Goal: Task Accomplishment & Management: Manage account settings

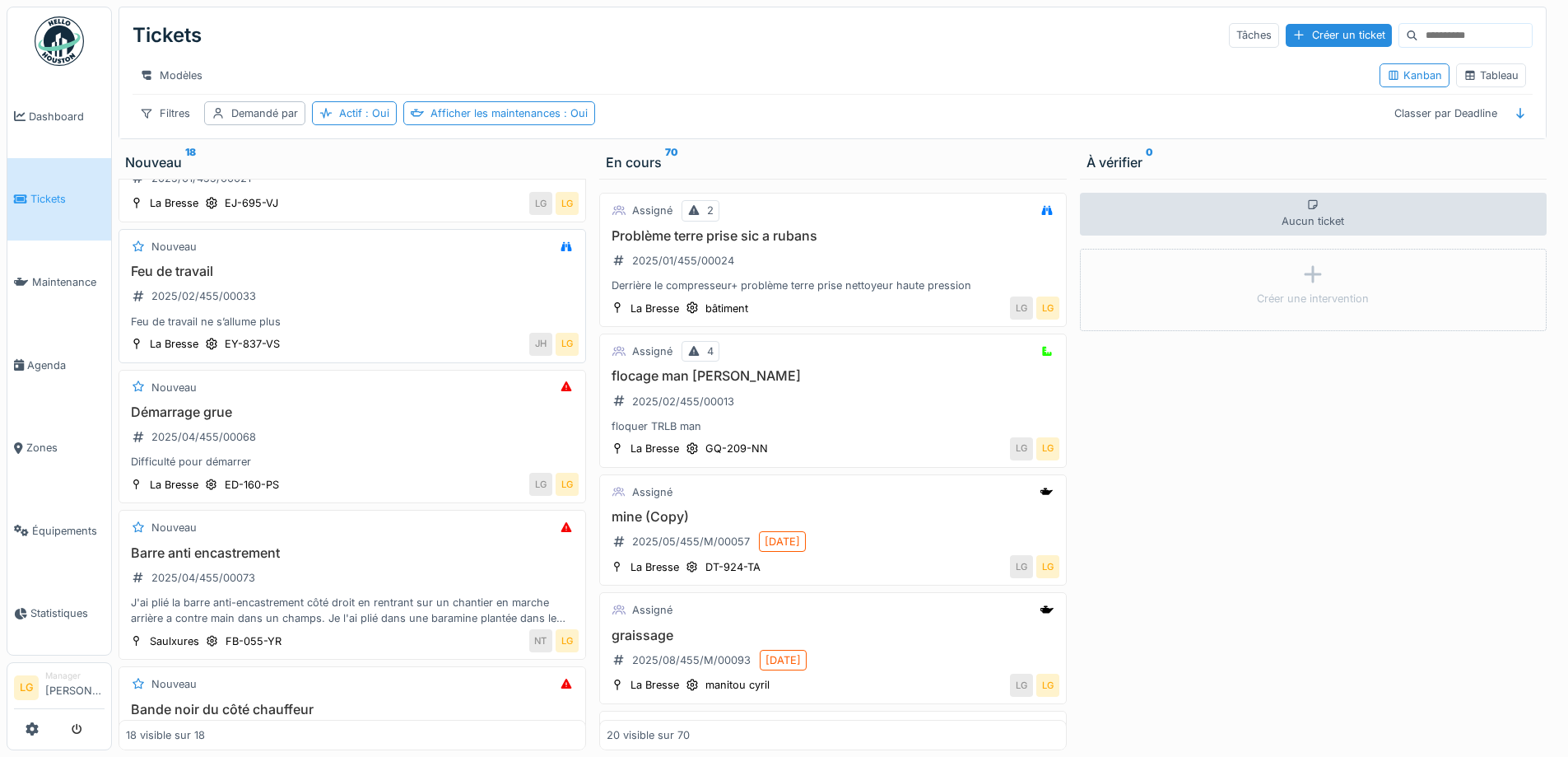
scroll to position [165, 0]
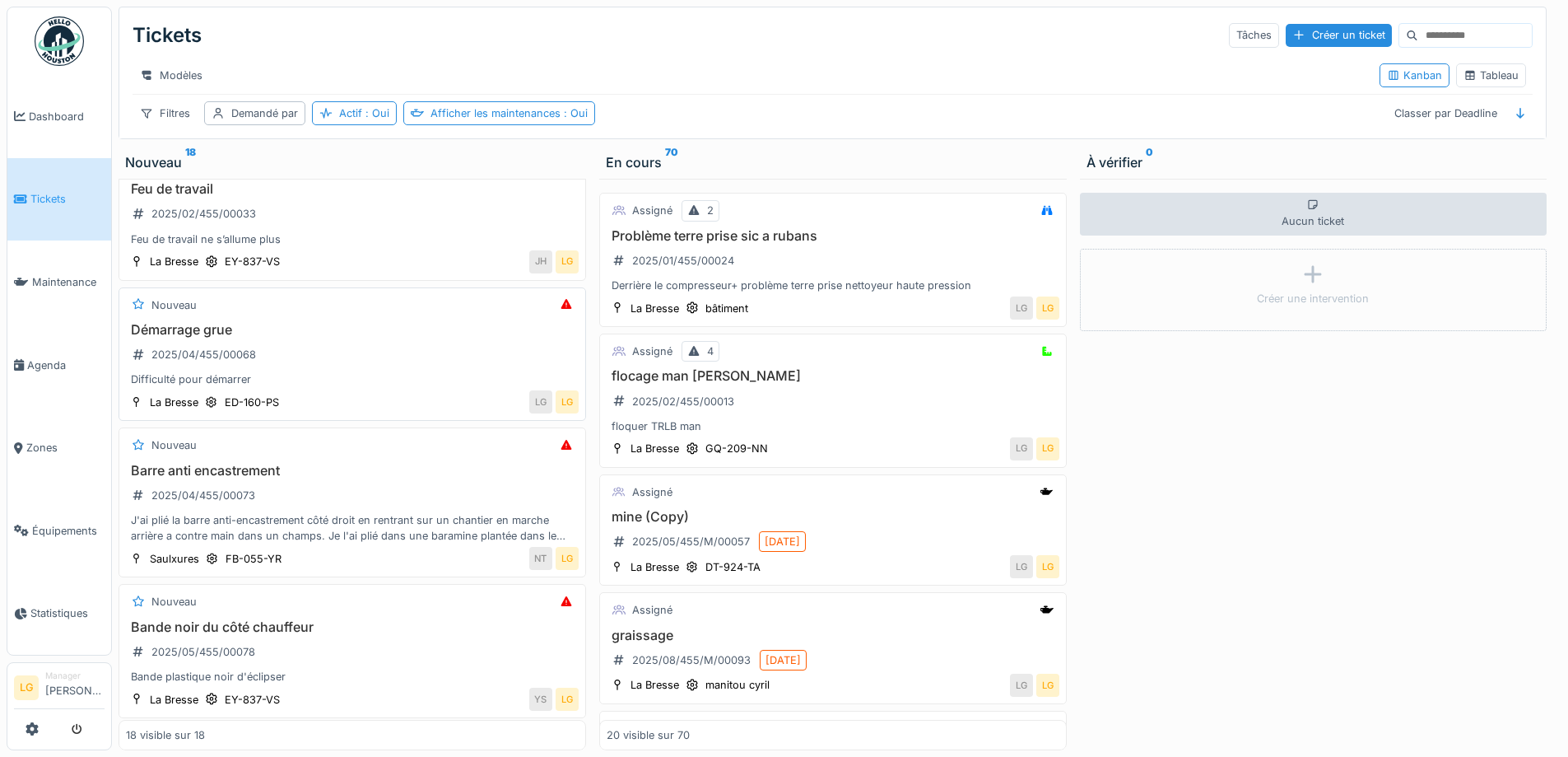
click at [355, 352] on div "Démarrage grue 2025/04/455/00068 Difficulté pour démarrer" at bounding box center [352, 354] width 452 height 65
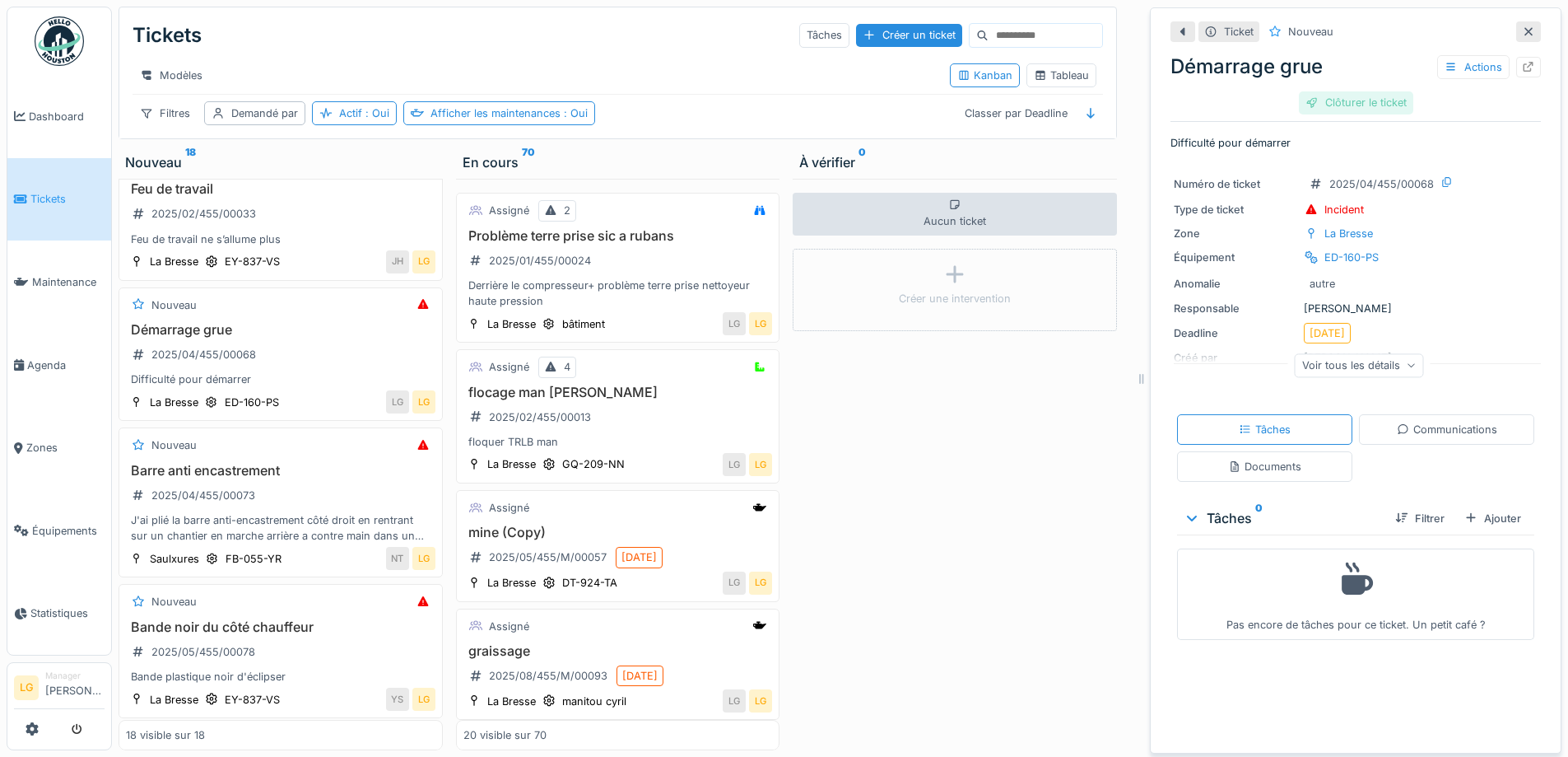
click at [1341, 96] on div "Clôturer le ticket" at bounding box center [1356, 102] width 115 height 22
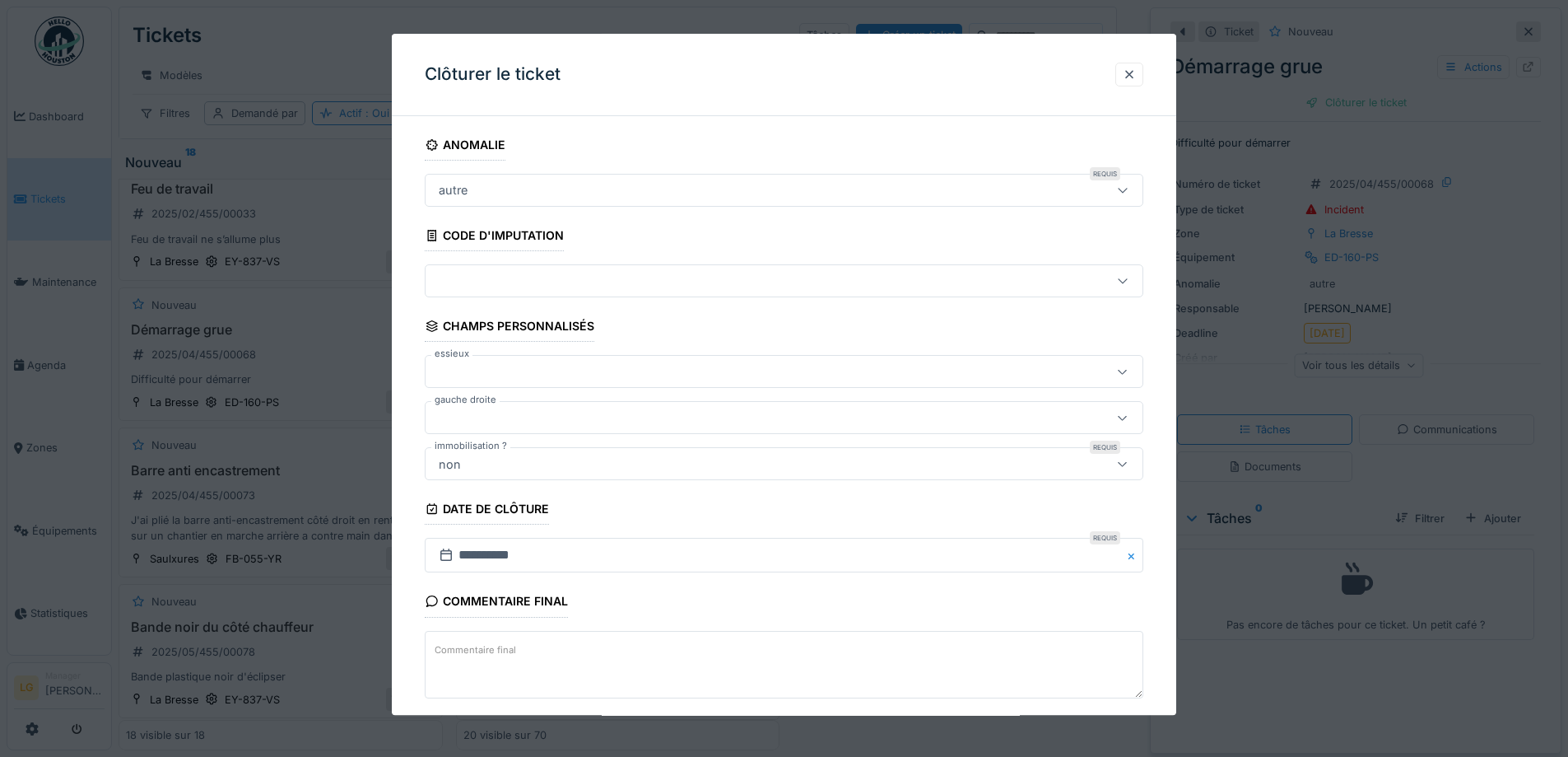
scroll to position [13, 0]
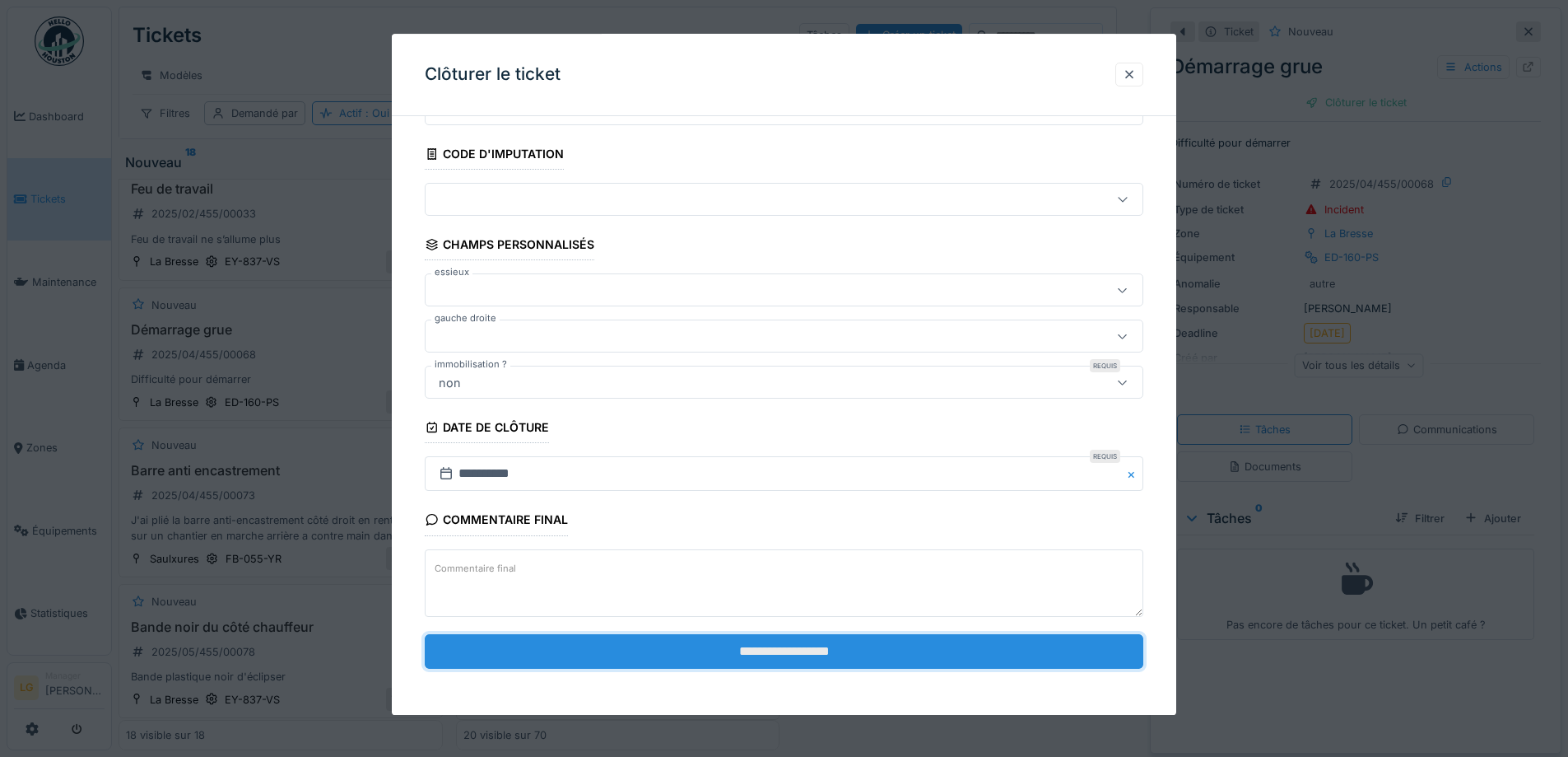
click at [767, 655] on input "**********" at bounding box center [784, 652] width 719 height 35
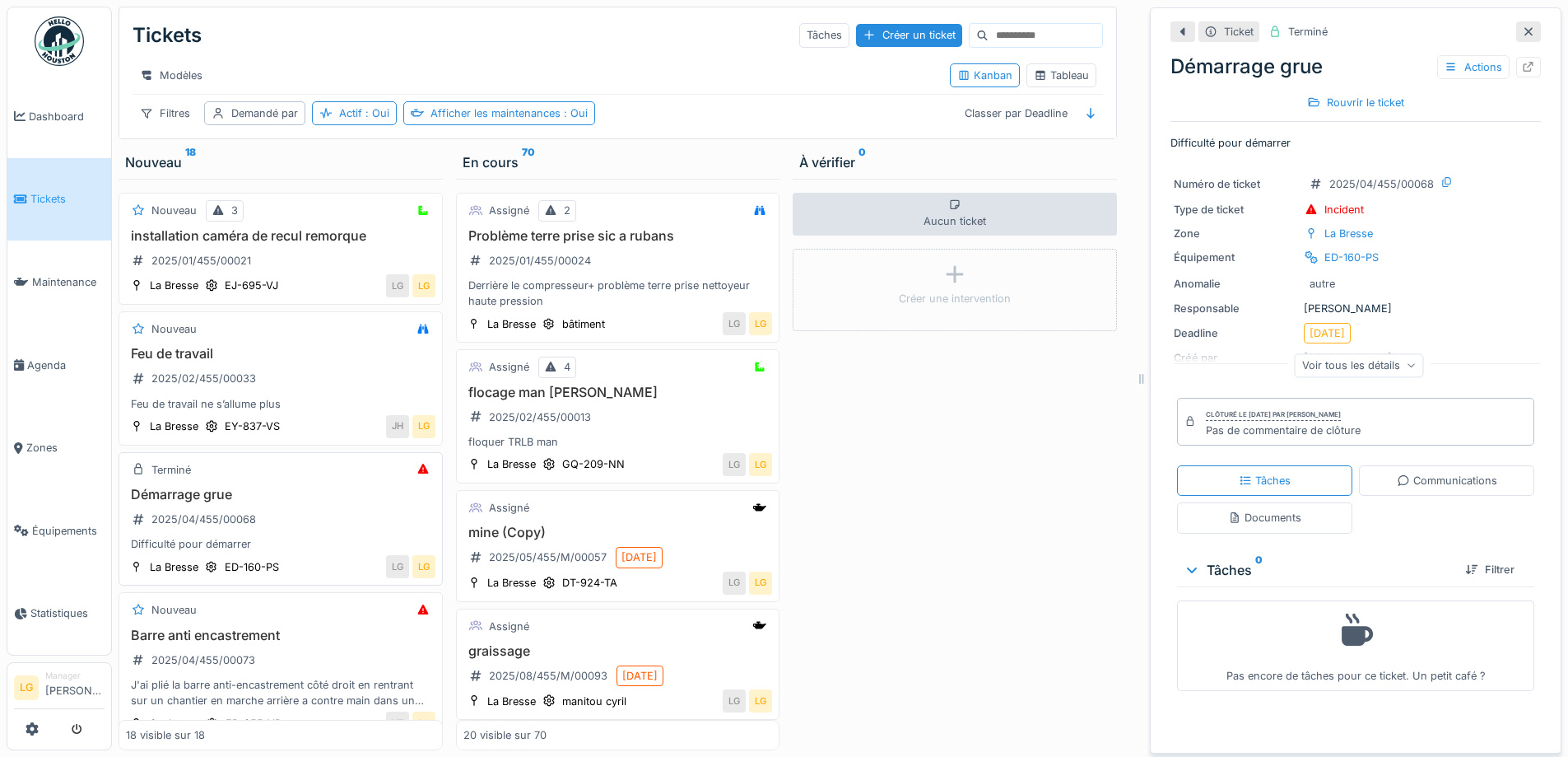
scroll to position [0, 0]
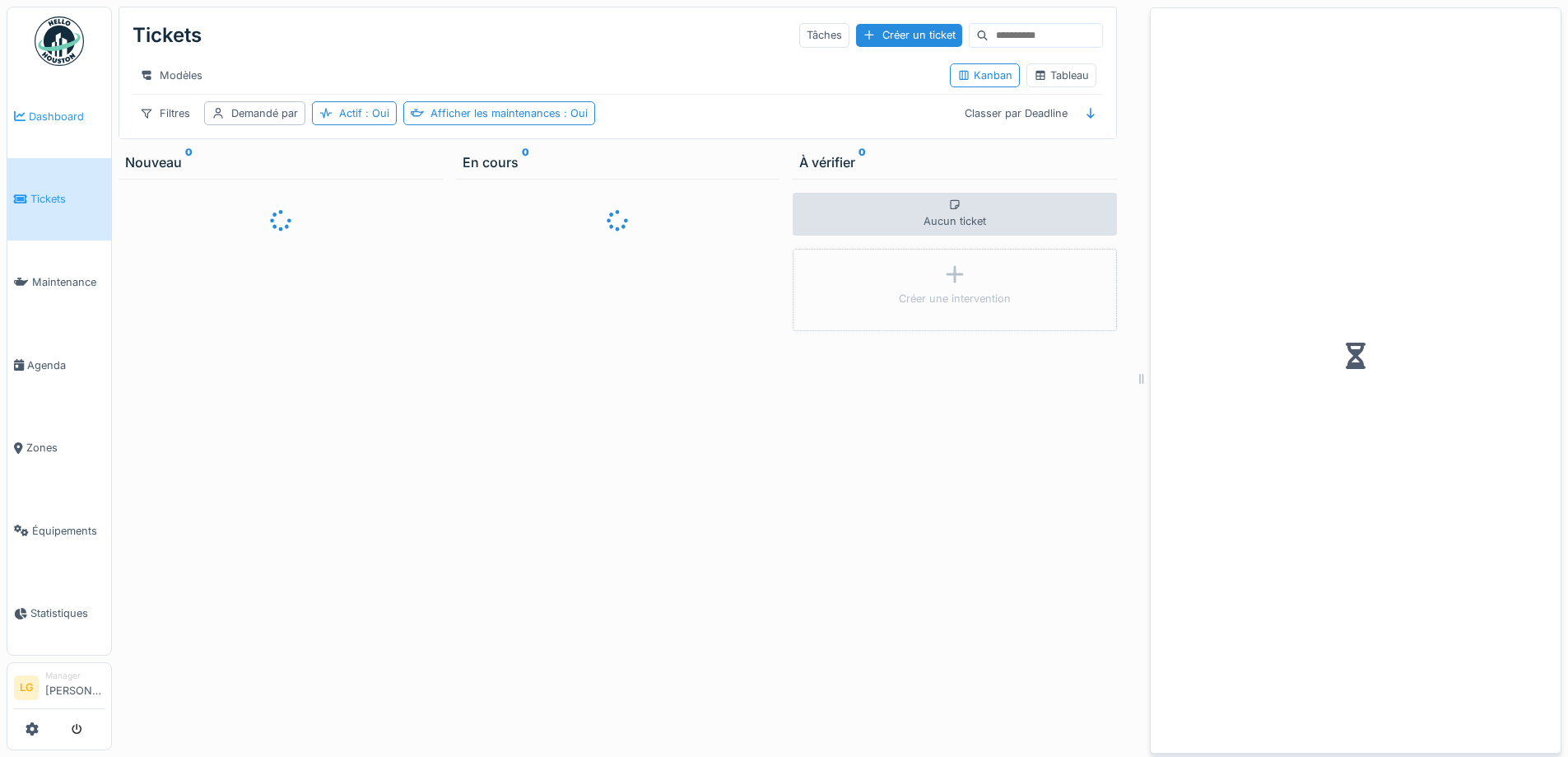
click at [52, 117] on span "Dashboard" at bounding box center [66, 117] width 76 height 15
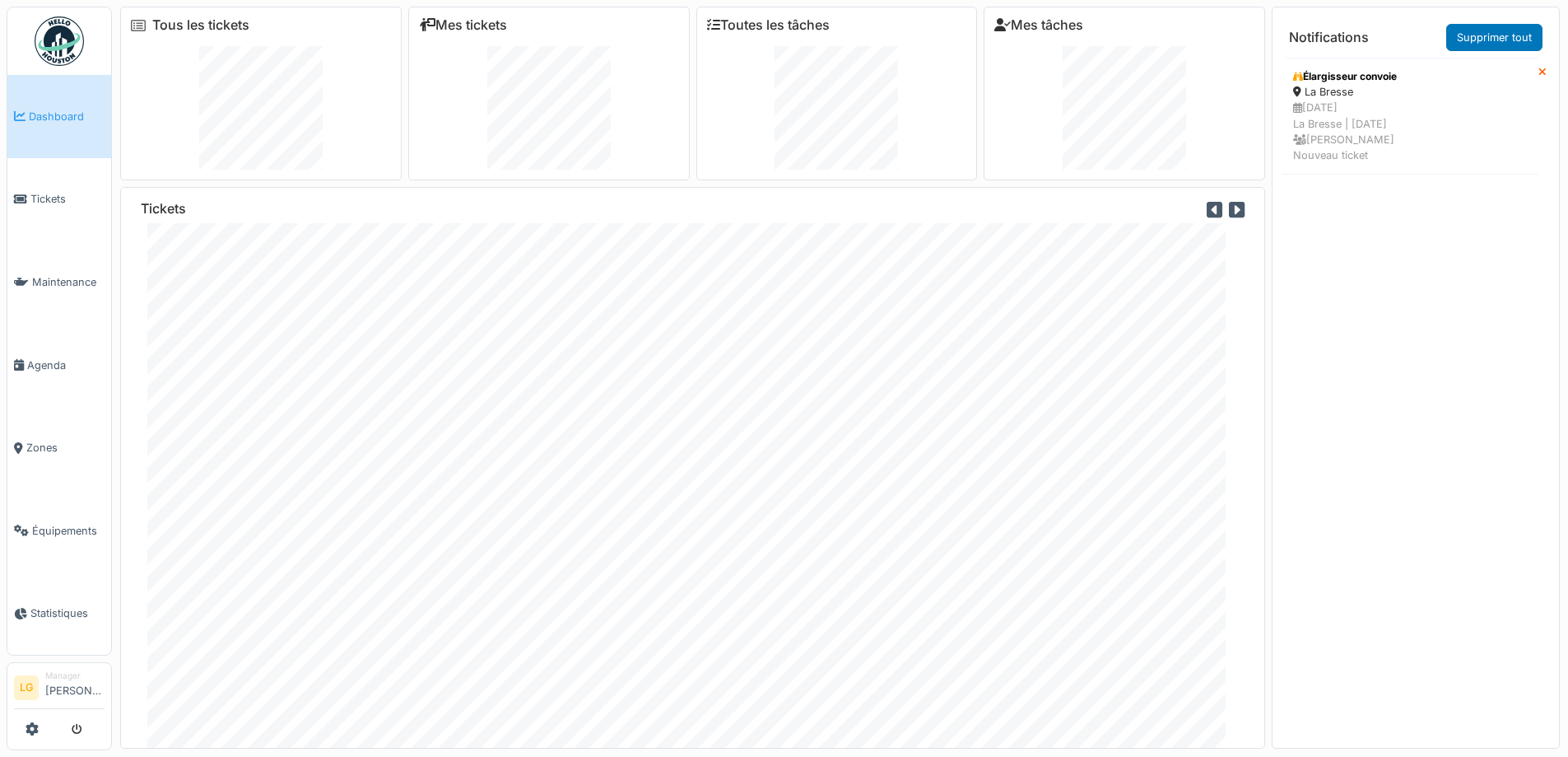
click at [1538, 72] on icon at bounding box center [1542, 72] width 9 height 11
click at [72, 196] on span "Tickets" at bounding box center [67, 198] width 74 height 15
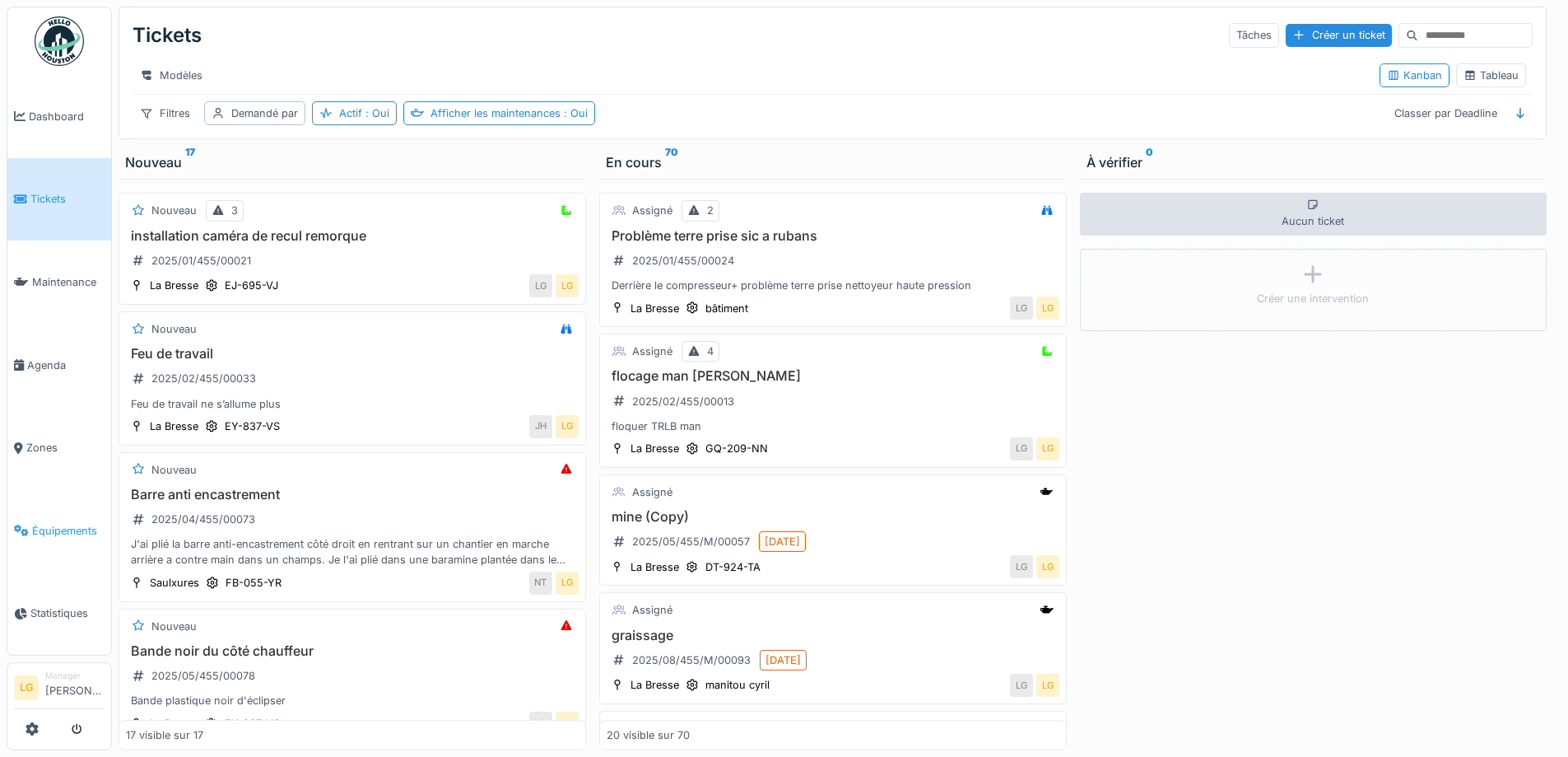
click at [48, 535] on span "Équipements" at bounding box center [67, 531] width 72 height 15
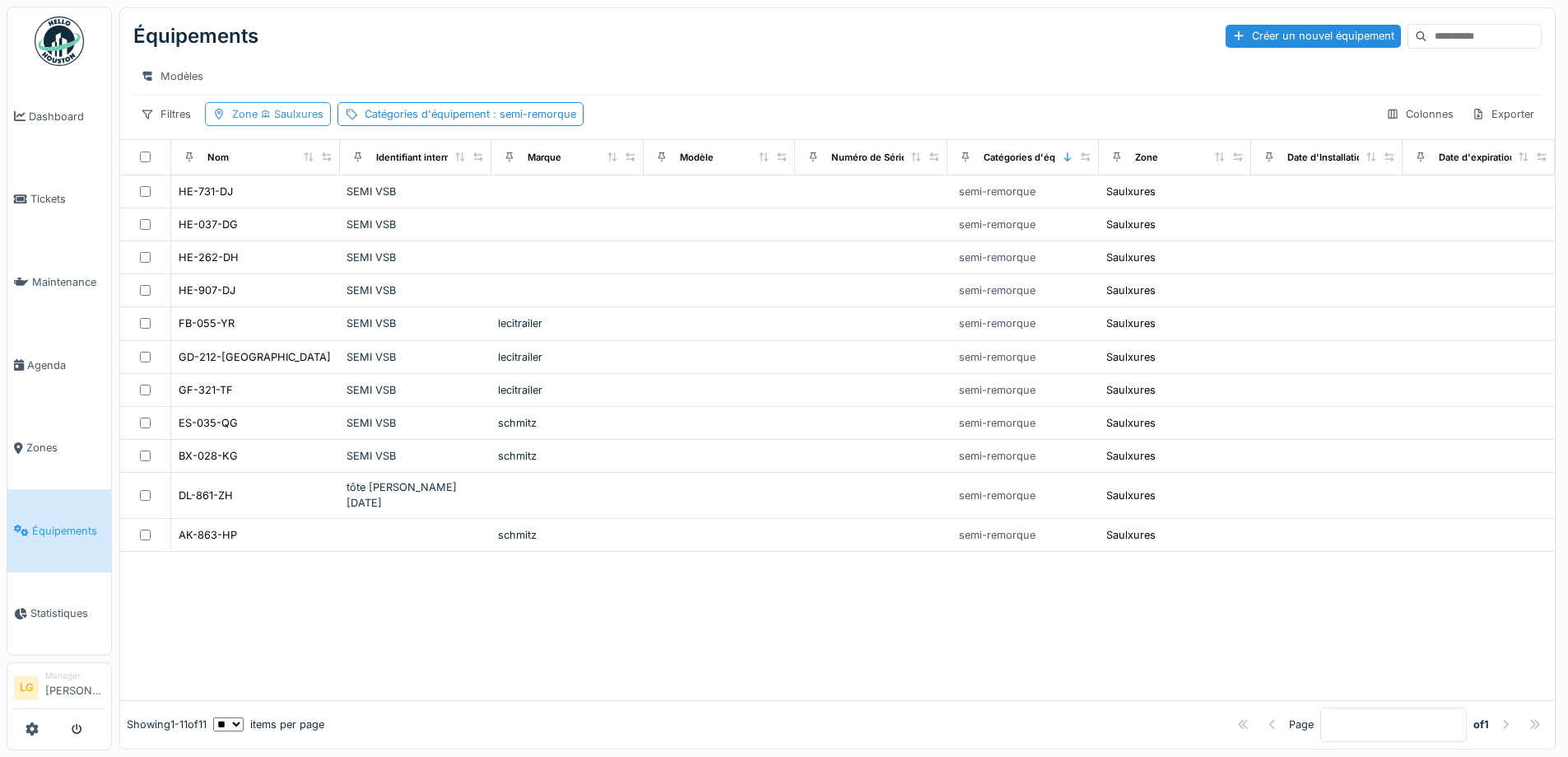
click at [311, 120] on span "Saulxures" at bounding box center [291, 114] width 65 height 13
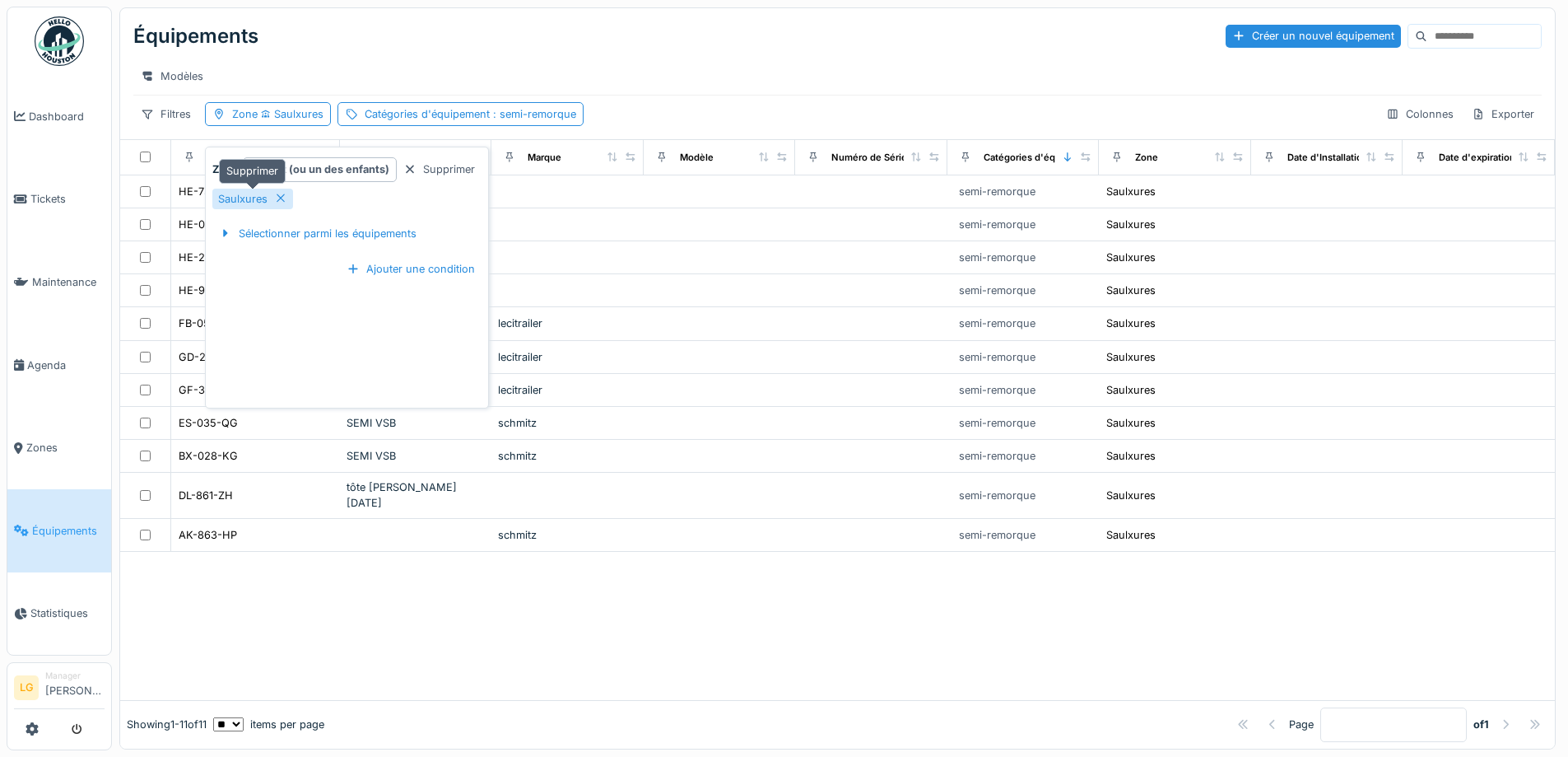
click at [276, 200] on icon at bounding box center [281, 197] width 13 height 11
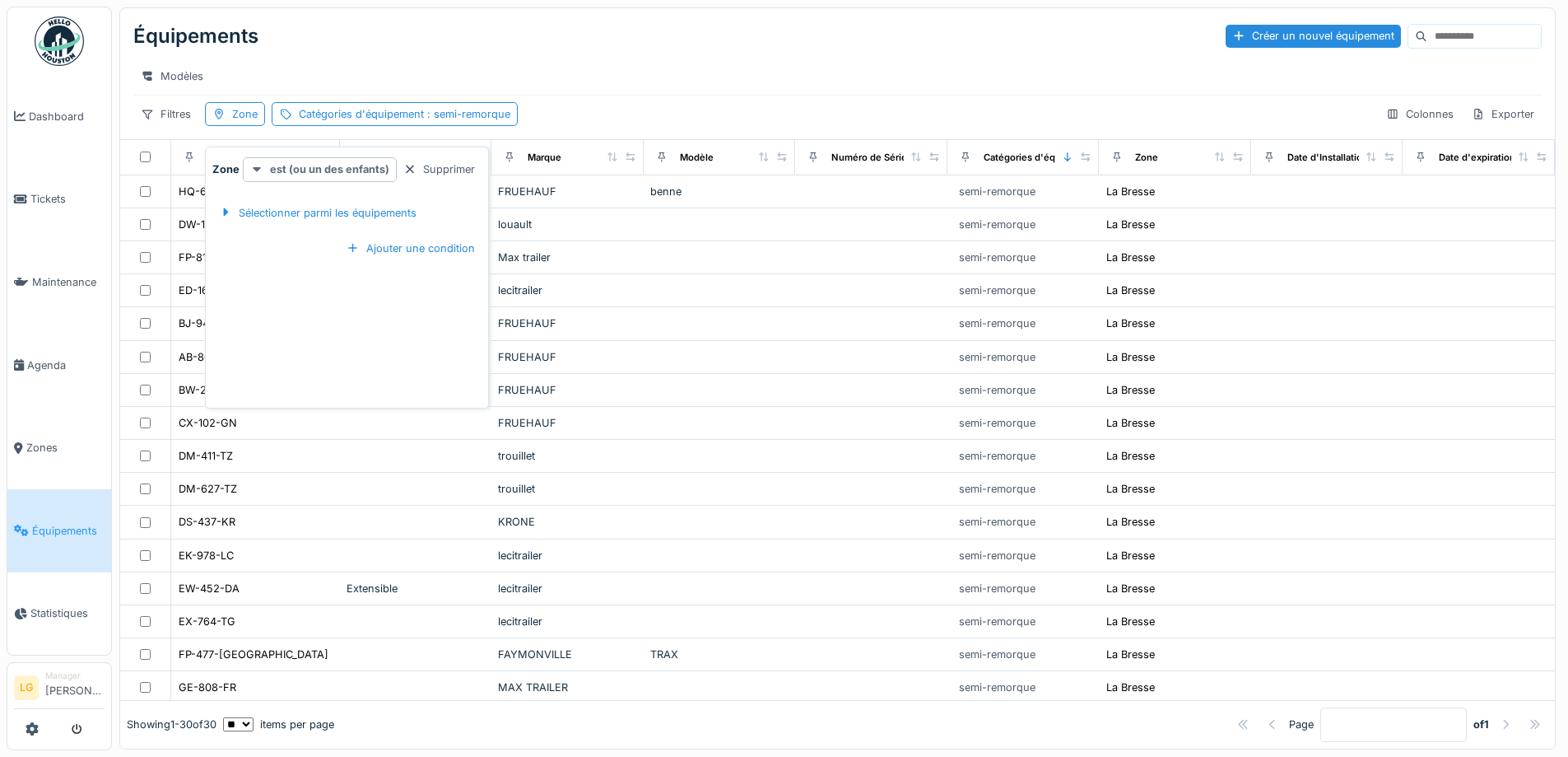
click at [339, 173] on strong "est (ou un des enfants)" at bounding box center [330, 170] width 119 height 15
drag, startPoint x: 425, startPoint y: 191, endPoint x: 344, endPoint y: 192, distance: 81.0
click at [424, 191] on div "Sélectionner parmi les équipements" at bounding box center [347, 213] width 270 height 48
click at [293, 214] on div "Sélectionner parmi les équipements" at bounding box center [318, 213] width 211 height 22
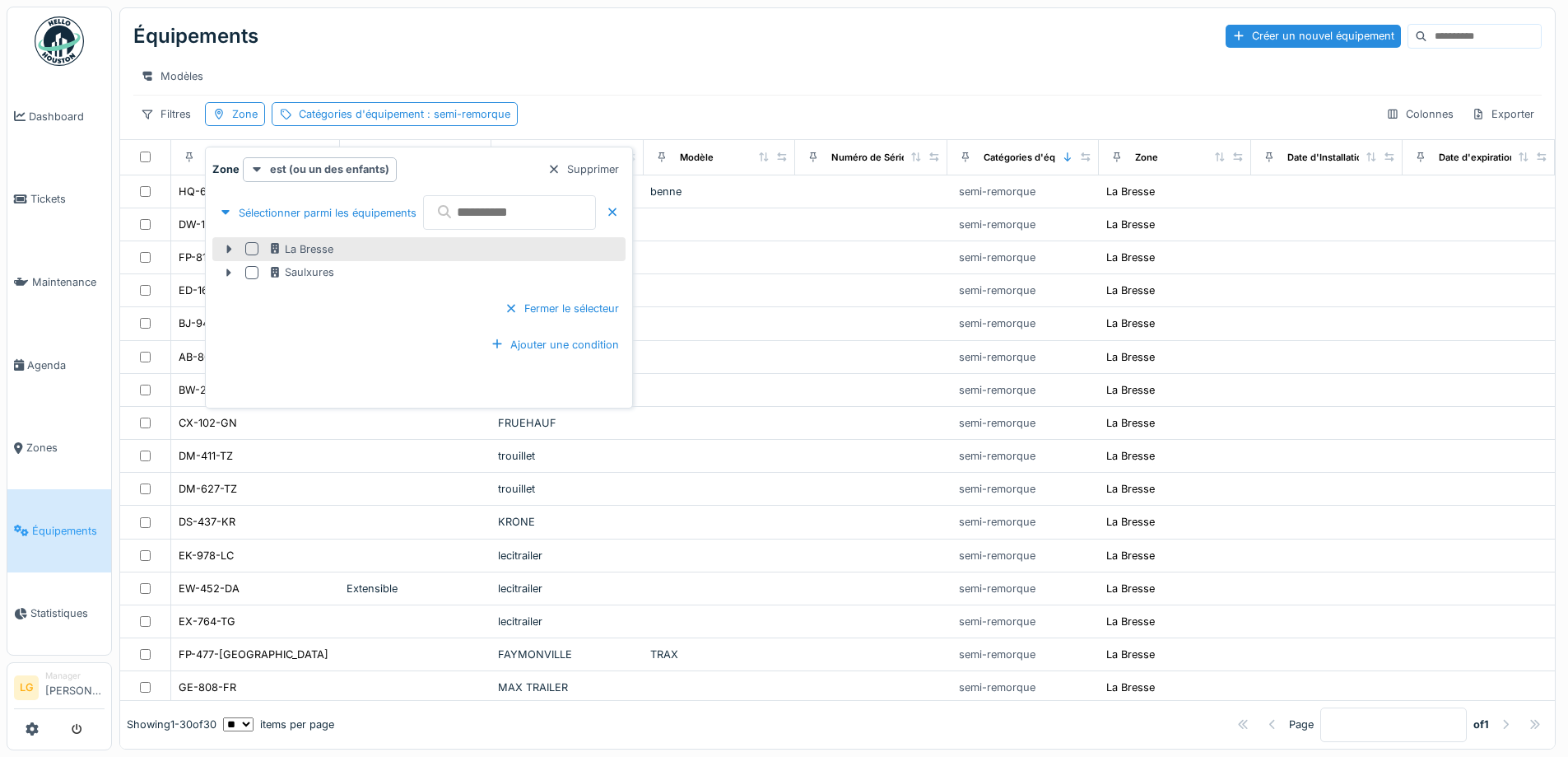
click at [254, 248] on div at bounding box center [252, 248] width 13 height 13
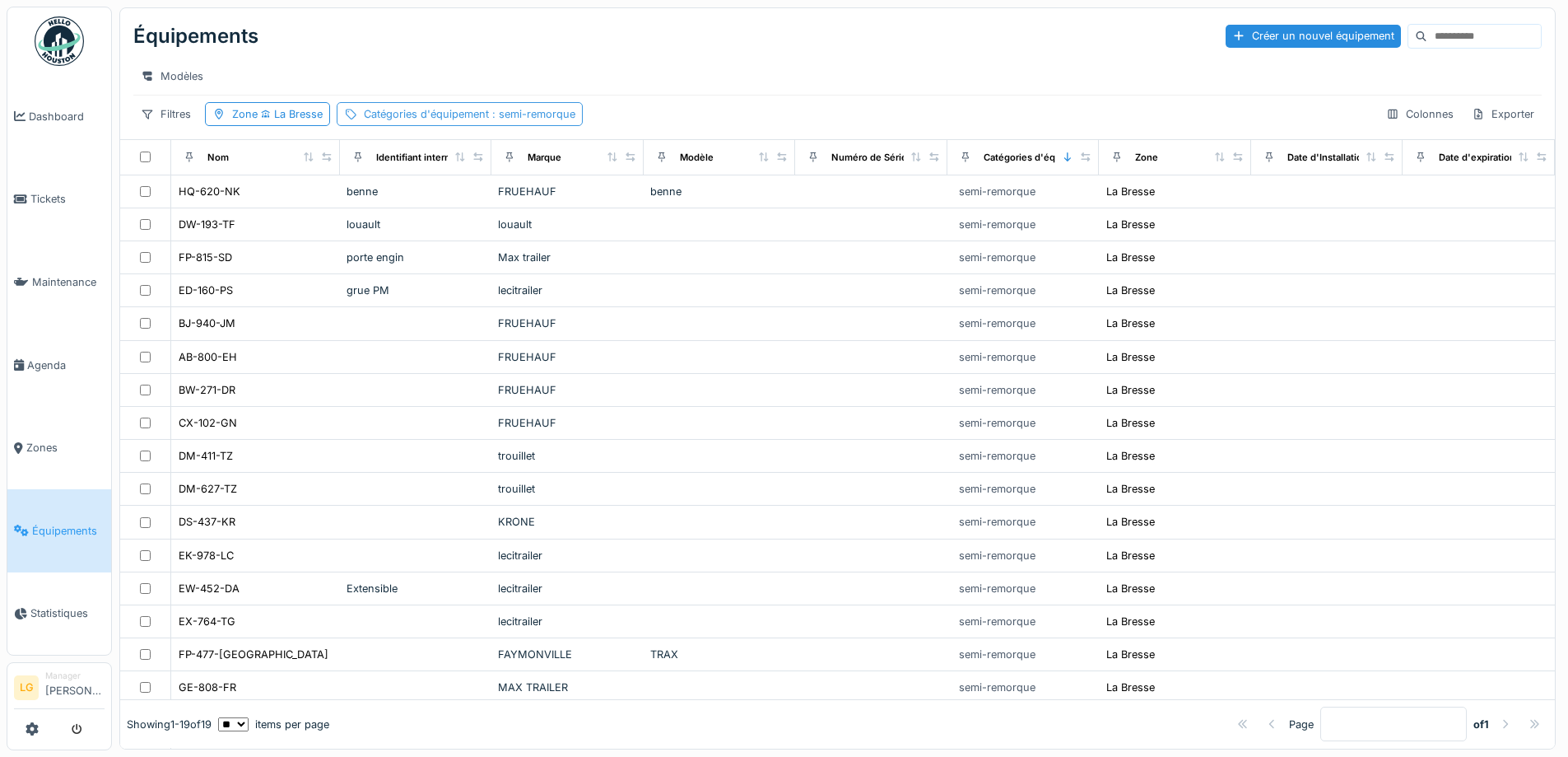
click at [501, 122] on div "Catégories d'équipement : semi-remorque" at bounding box center [470, 114] width 212 height 15
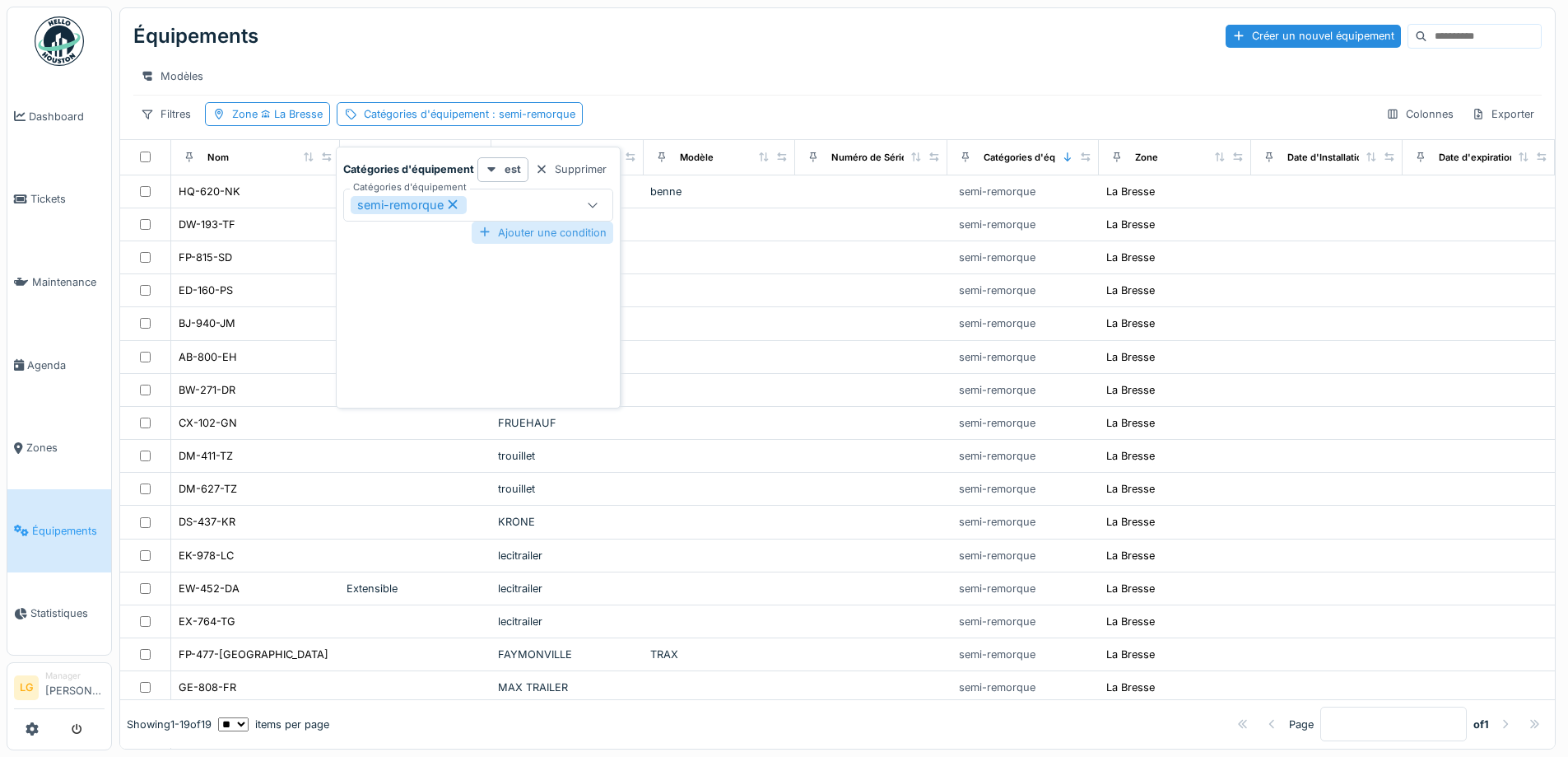
click at [509, 235] on div "Ajouter une condition" at bounding box center [542, 232] width 141 height 22
click at [587, 246] on div "Supprimer" at bounding box center [571, 240] width 85 height 22
click at [517, 208] on div "semi-remorque" at bounding box center [458, 205] width 217 height 18
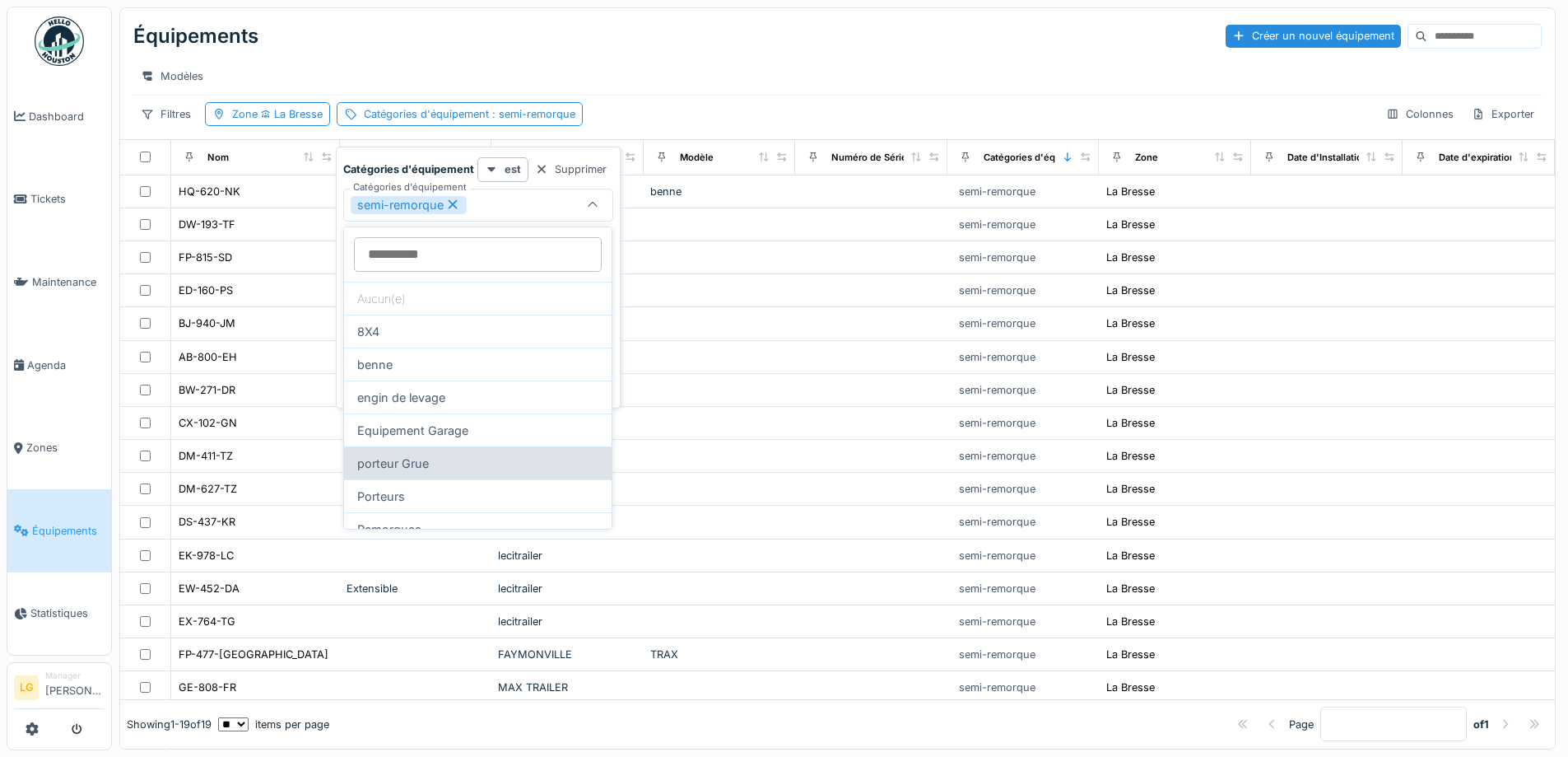
scroll to position [83, 0]
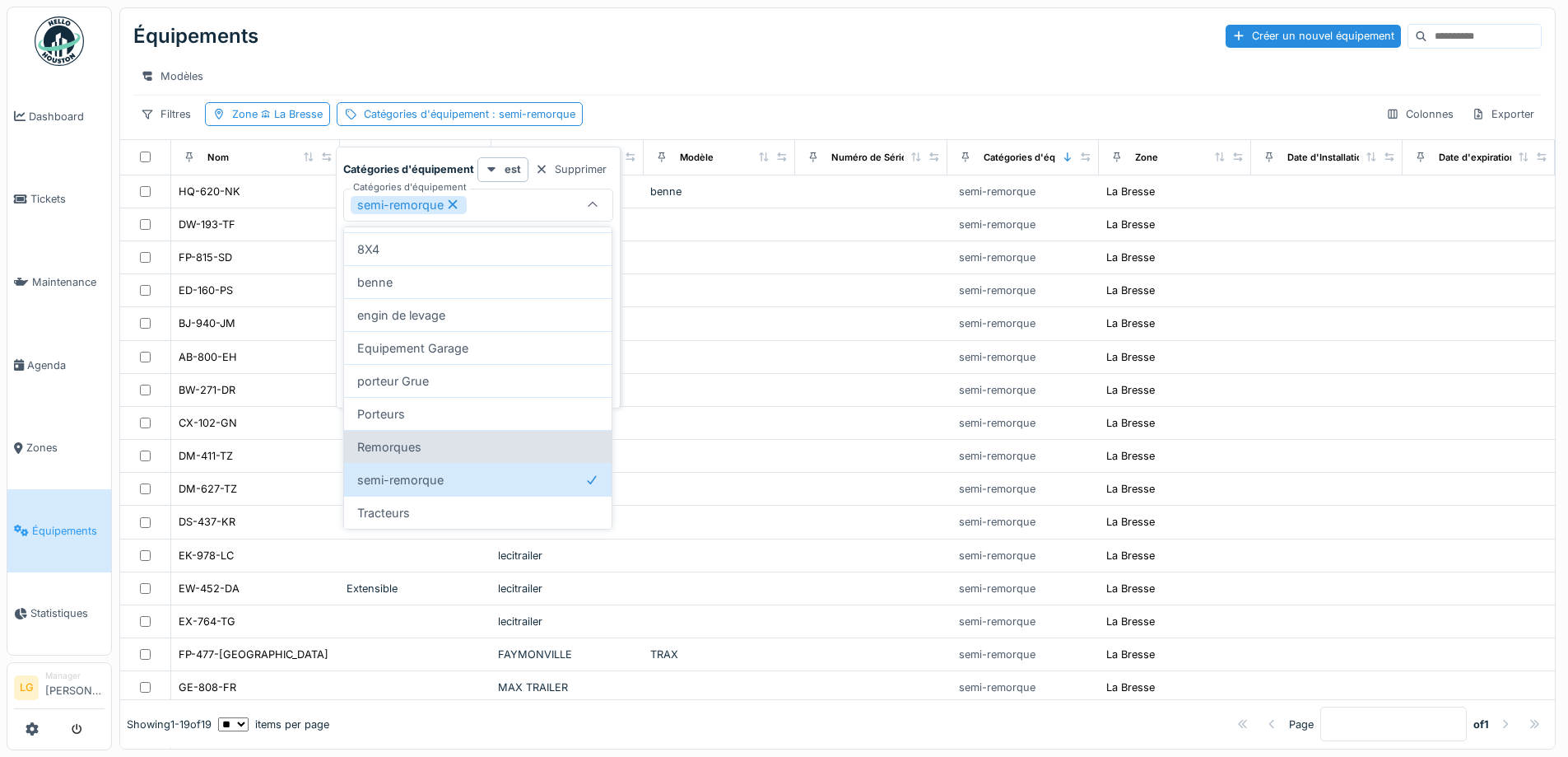
click at [416, 451] on div "Remorques" at bounding box center [477, 446] width 268 height 33
type input "*********"
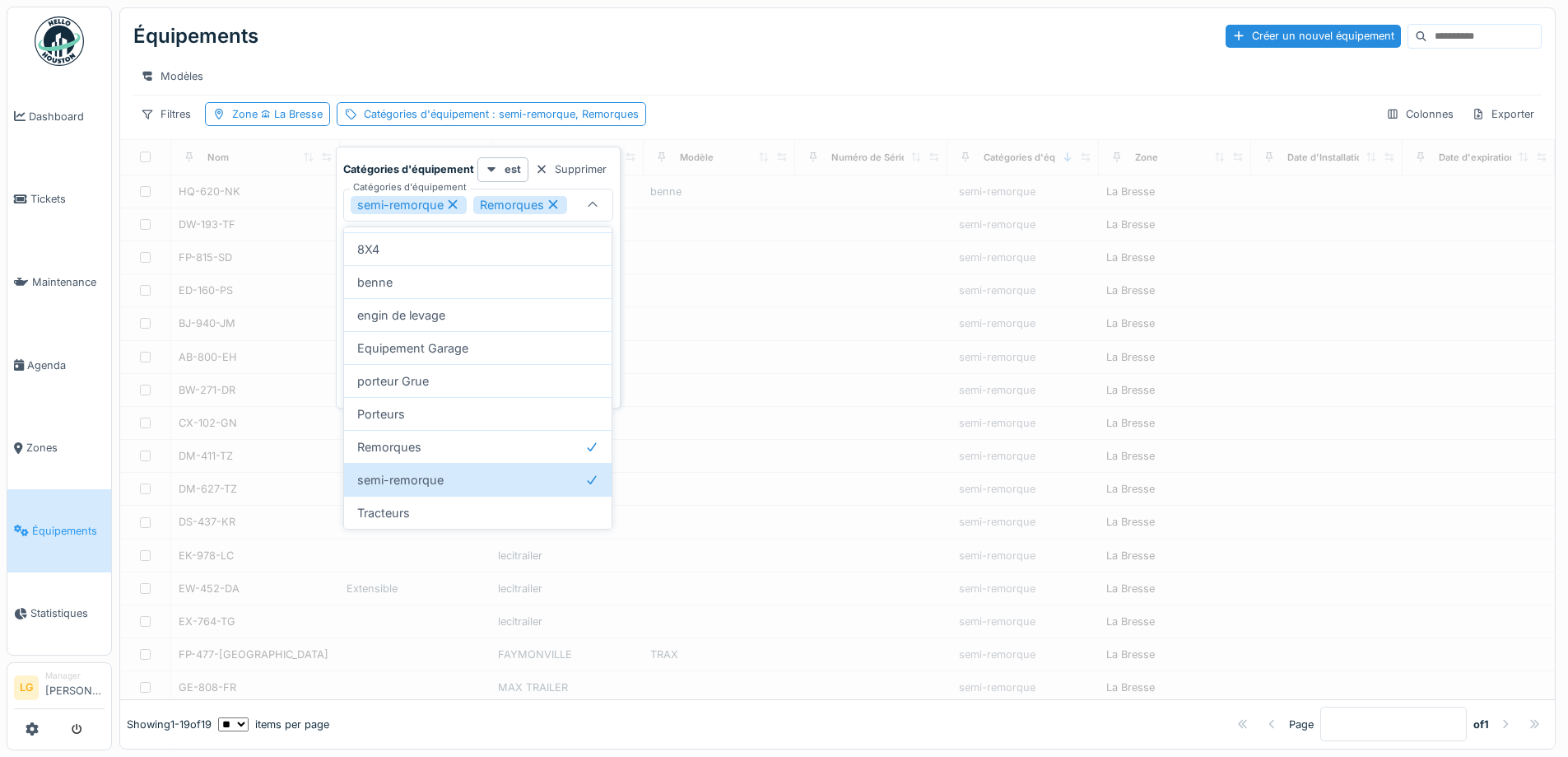
click at [848, 69] on div "Modèles" at bounding box center [837, 76] width 1408 height 24
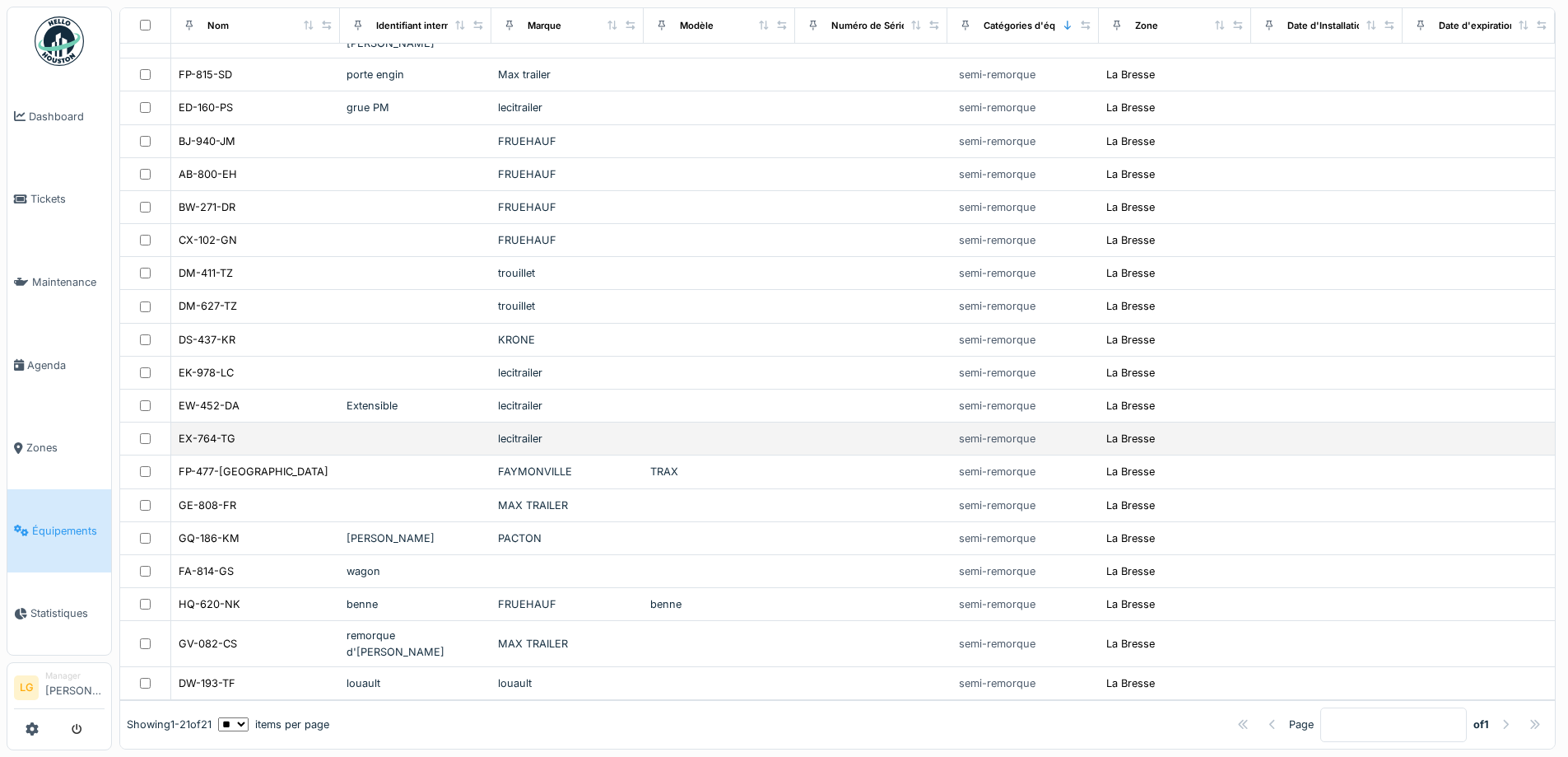
scroll to position [0, 0]
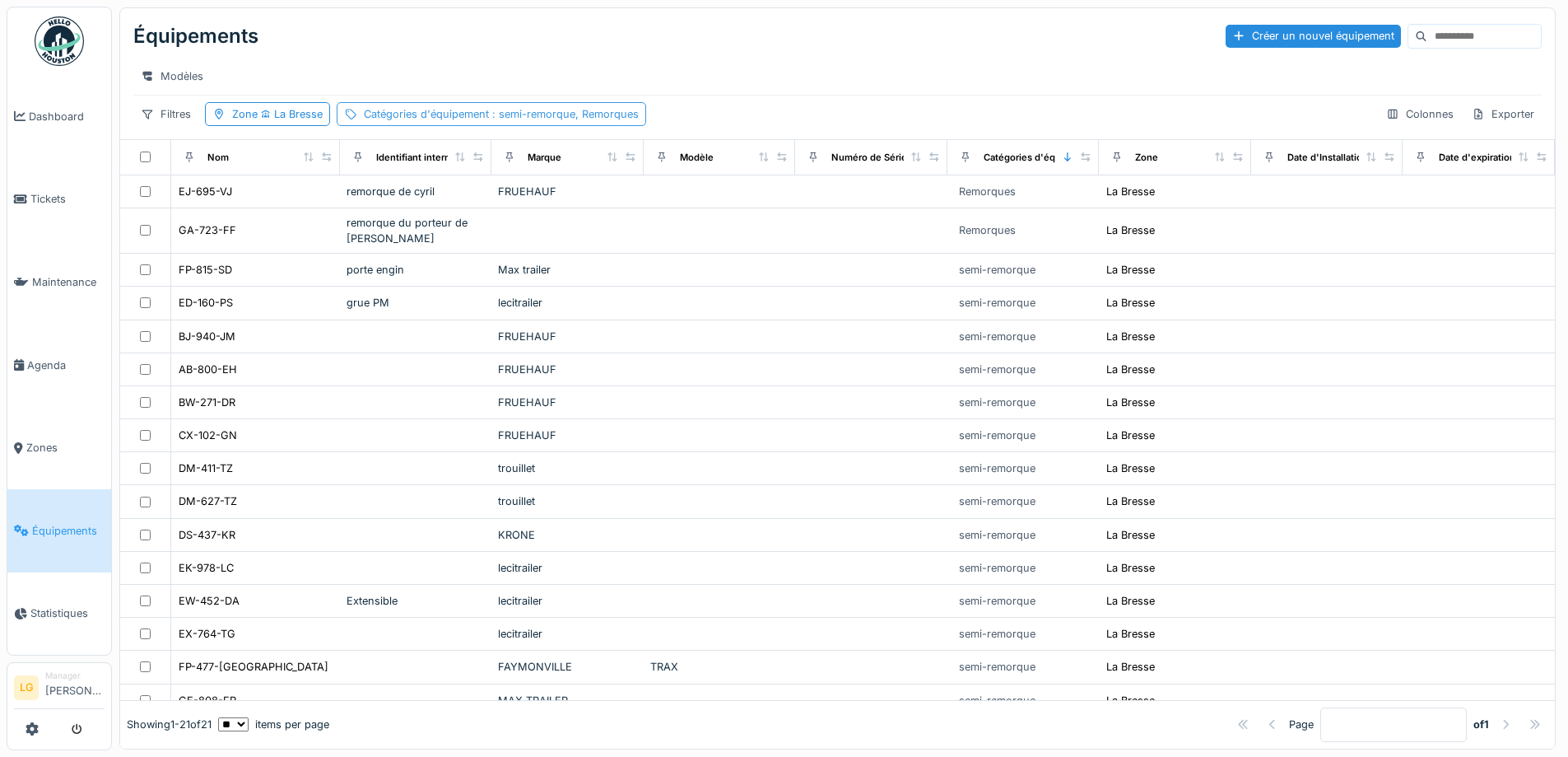
click at [543, 117] on span ": semi-remorque, Remorques" at bounding box center [564, 114] width 150 height 13
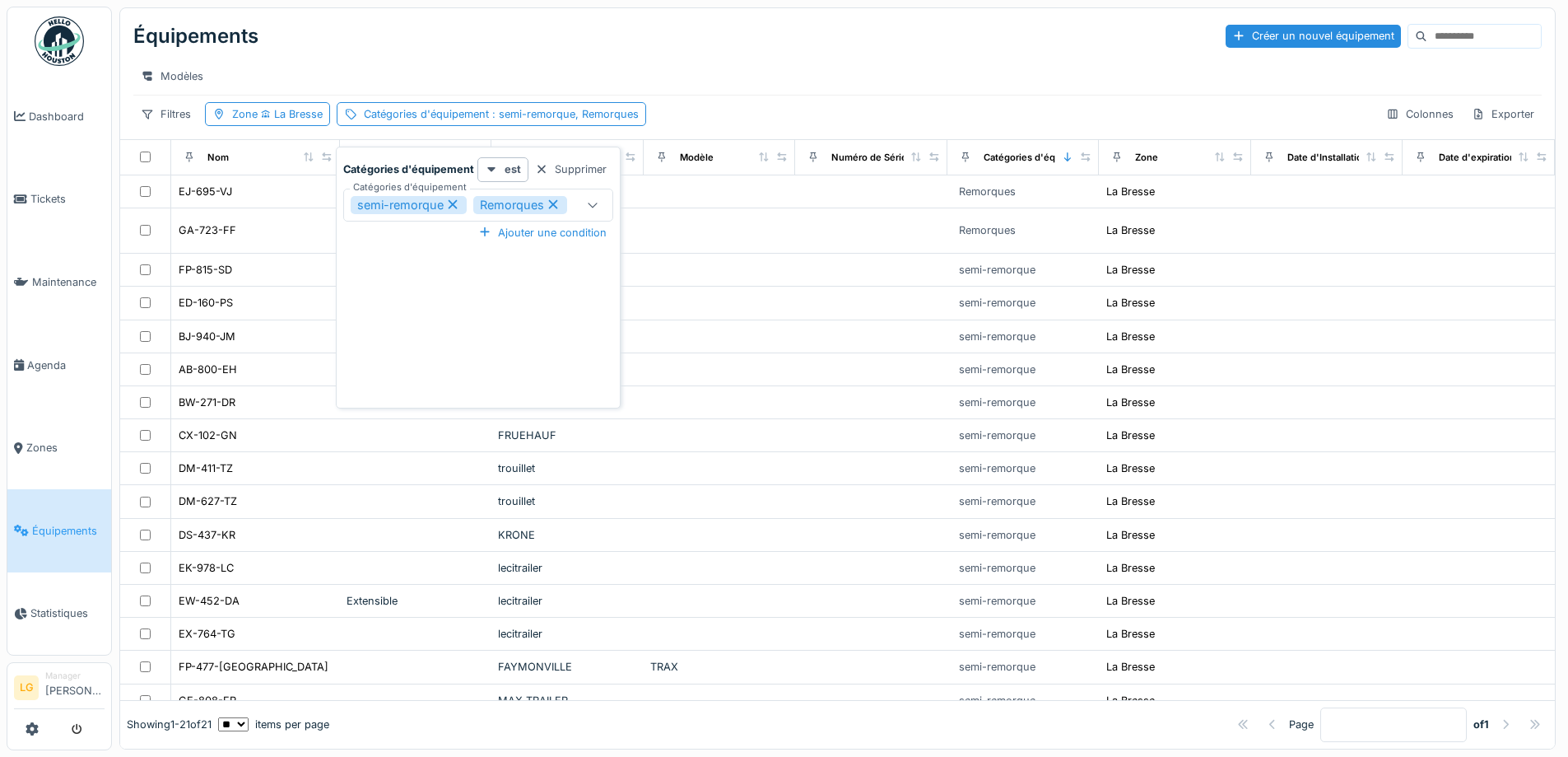
click at [451, 200] on icon at bounding box center [452, 204] width 9 height 9
type input "****"
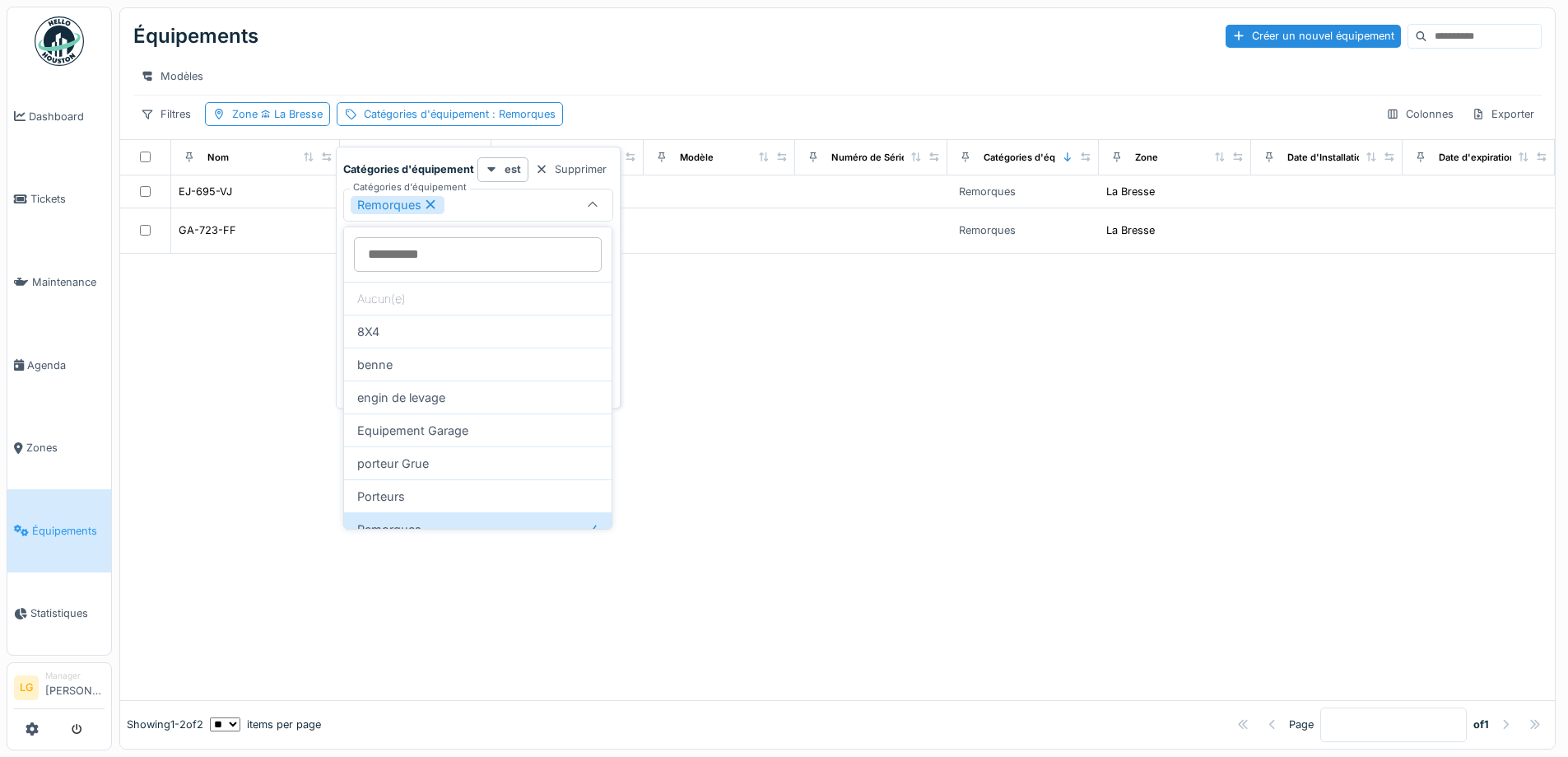
click at [820, 64] on div "Modèles" at bounding box center [837, 76] width 1408 height 37
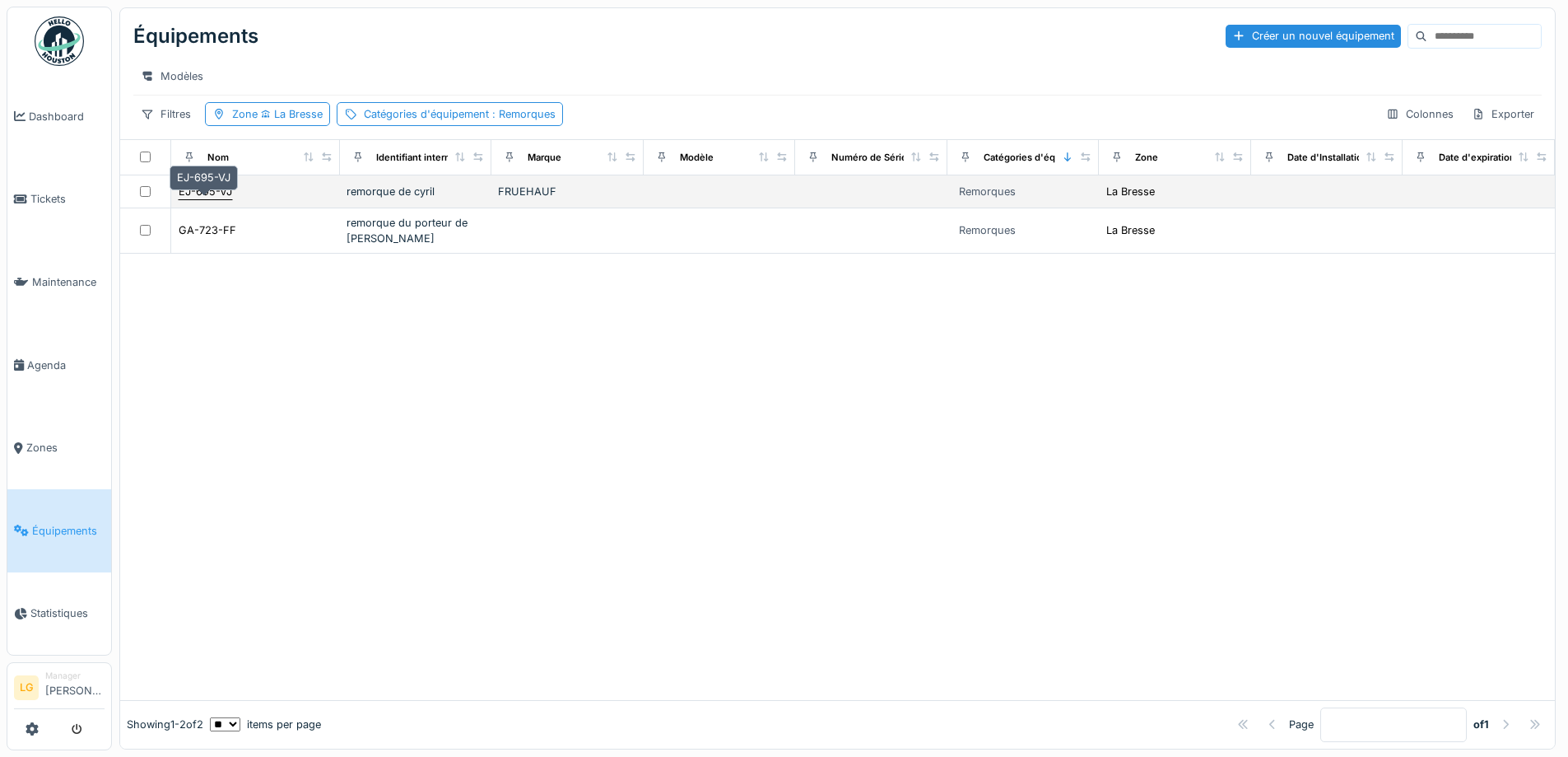
click at [210, 199] on div "EJ-695-VJ" at bounding box center [206, 192] width 54 height 15
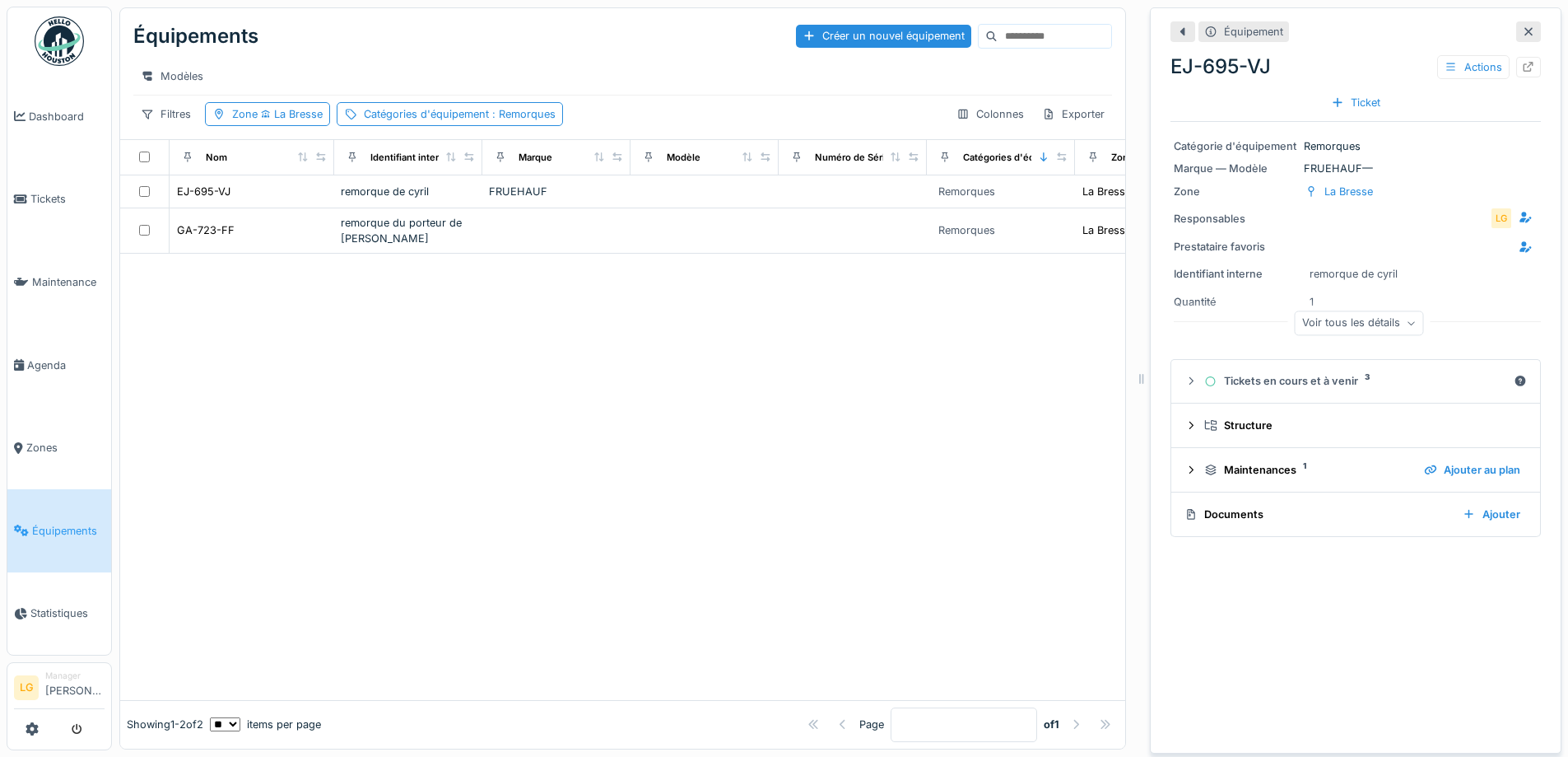
click at [1222, 515] on div "Documents" at bounding box center [1317, 514] width 265 height 15
click at [1469, 515] on div "Ajouter" at bounding box center [1492, 514] width 71 height 22
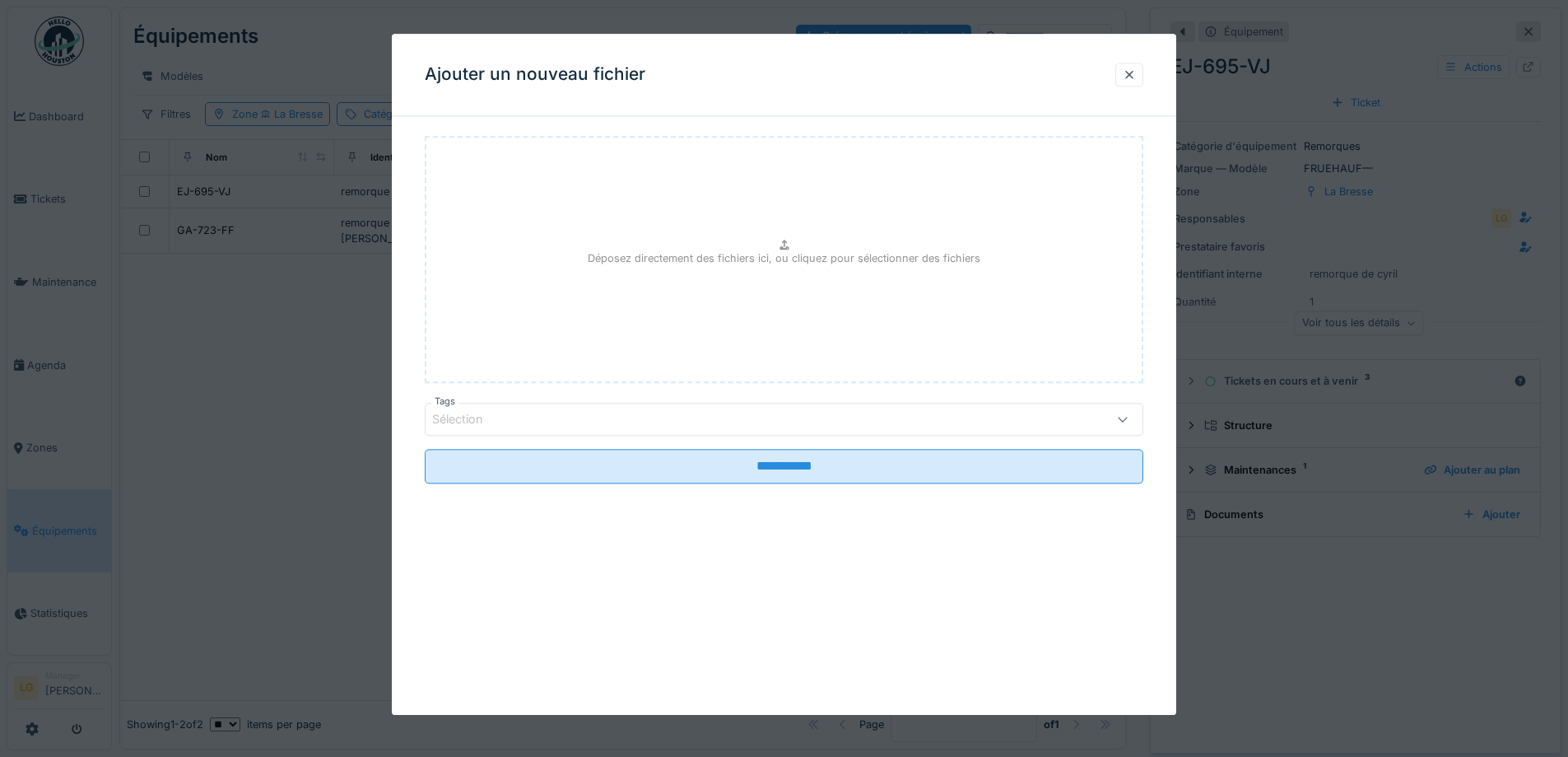
click at [796, 255] on p "Déposez directement des fichiers ici, ou cliquez pour sélectionner des fichiers" at bounding box center [784, 258] width 393 height 15
type input "**********"
click at [580, 413] on div "Sélection" at bounding box center [742, 419] width 620 height 18
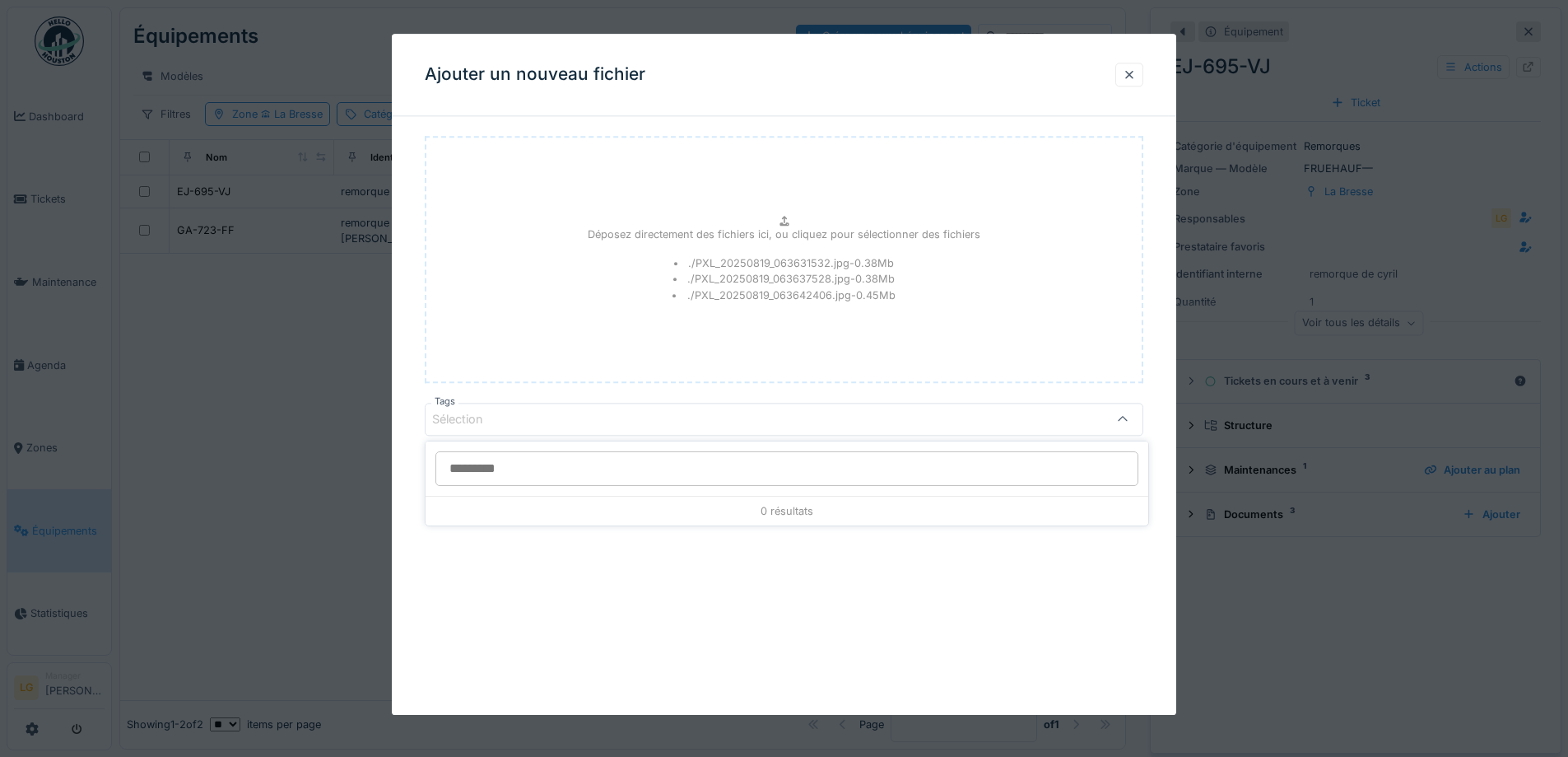
click at [583, 424] on div "Sélection" at bounding box center [742, 419] width 620 height 18
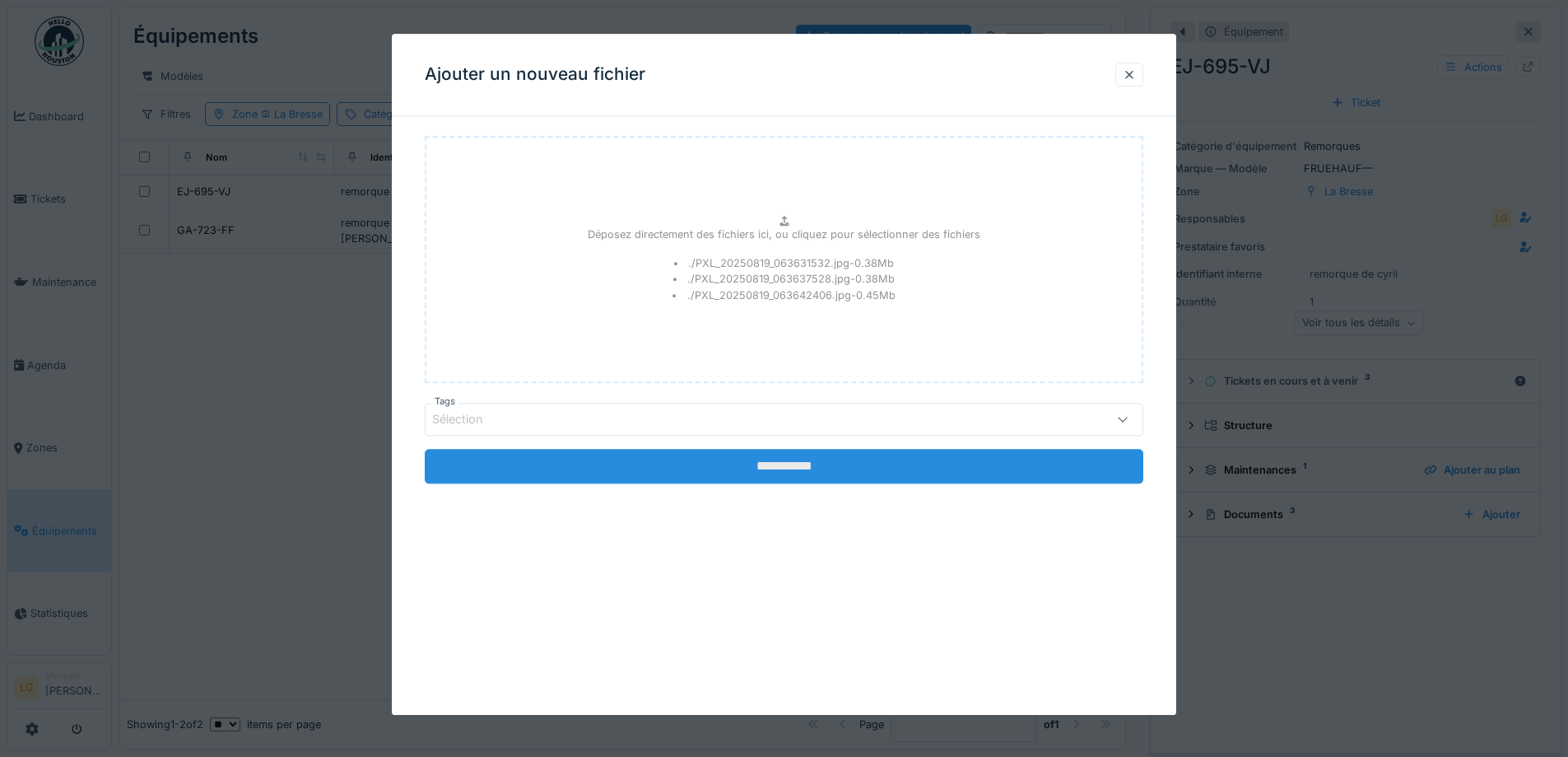
click at [701, 476] on input "**********" at bounding box center [784, 466] width 719 height 35
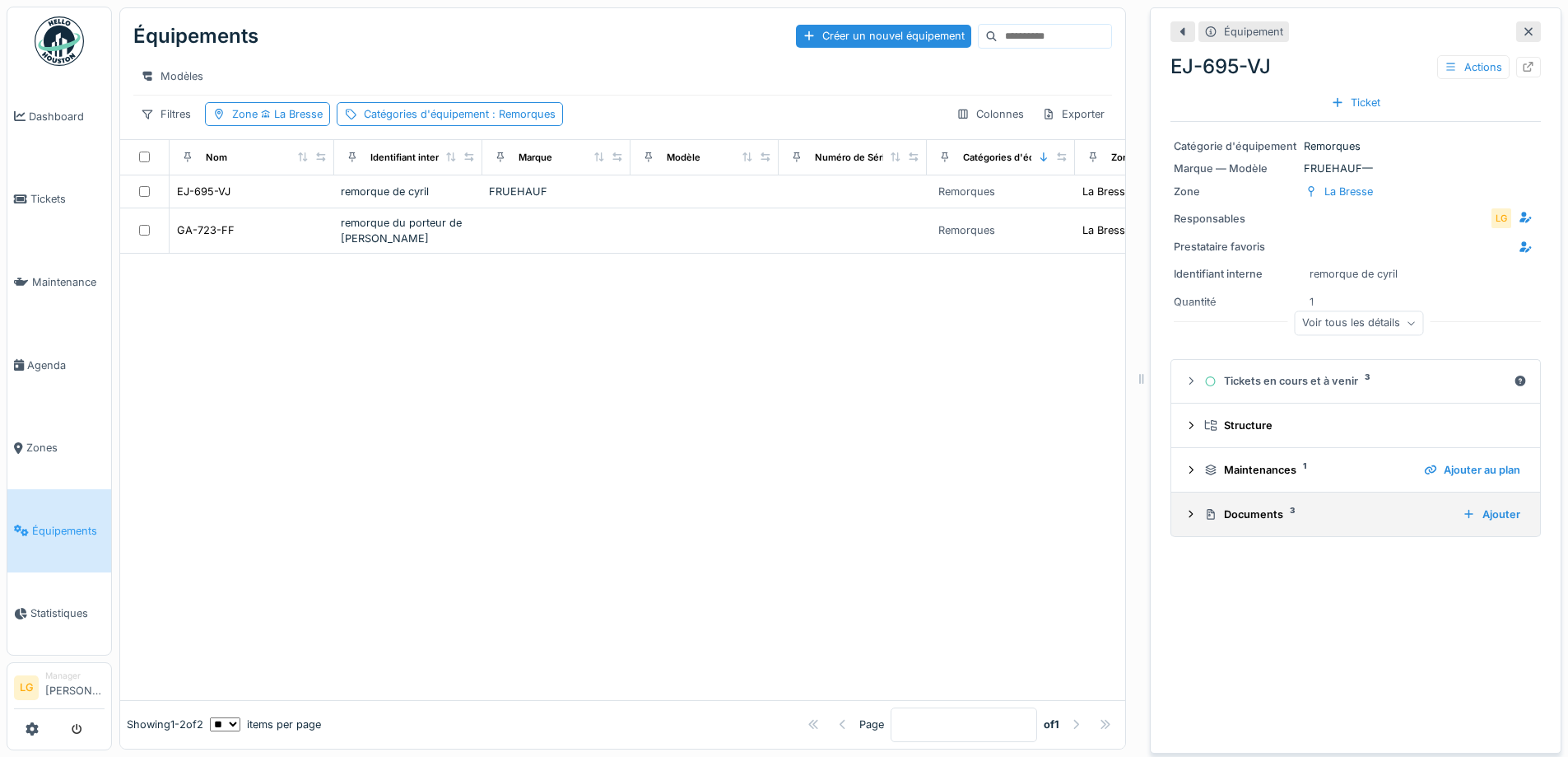
click at [1226, 517] on div "Documents 3" at bounding box center [1326, 514] width 245 height 15
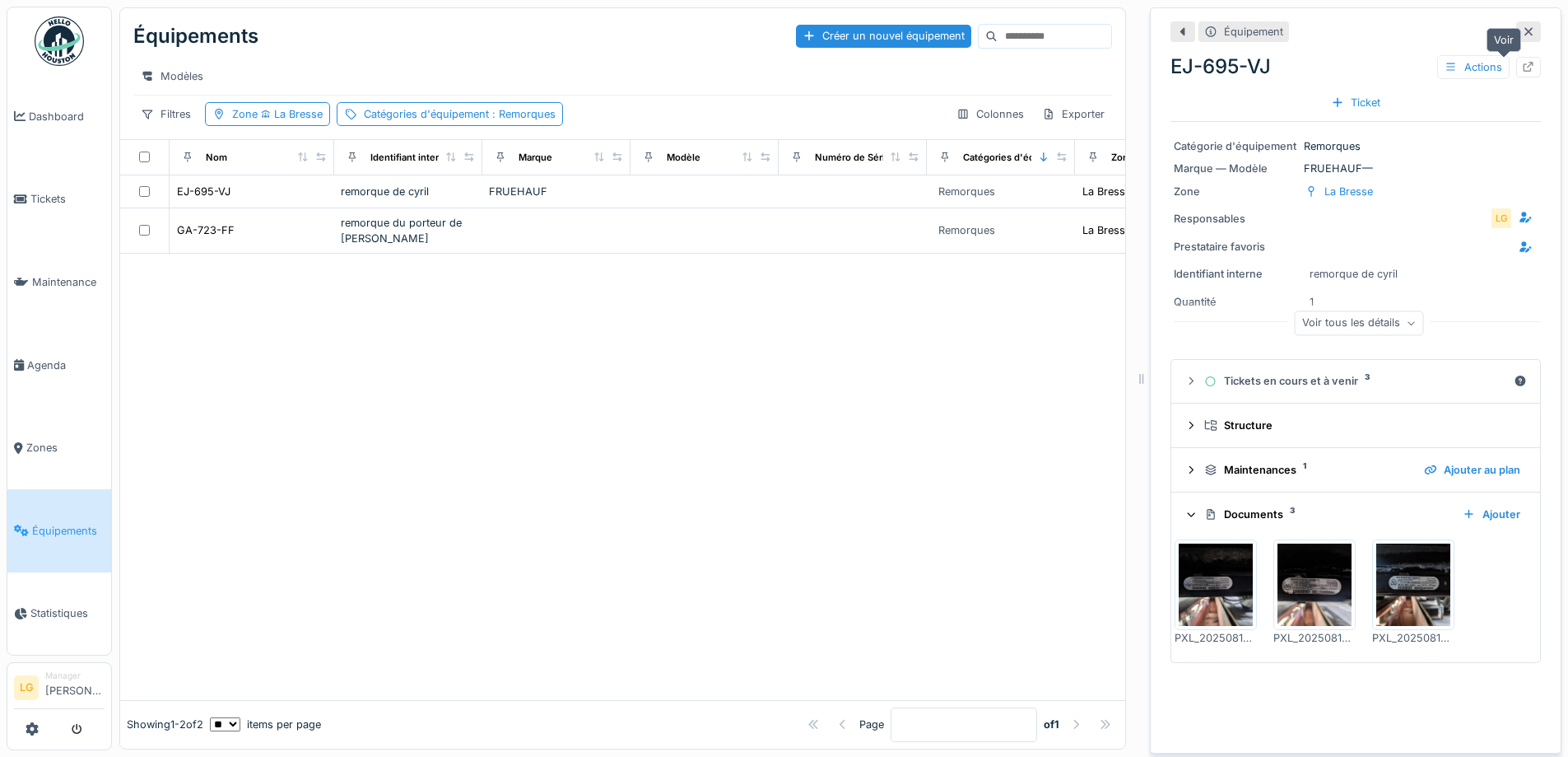
click at [1516, 68] on div at bounding box center [1529, 66] width 25 height 20
click at [1212, 54] on div "EJ-695-VJ Actions" at bounding box center [1355, 66] width 371 height 30
click at [1208, 65] on div "EJ-695-VJ Actions" at bounding box center [1355, 66] width 371 height 30
click at [1207, 65] on div "EJ-695-VJ Actions" at bounding box center [1355, 66] width 371 height 30
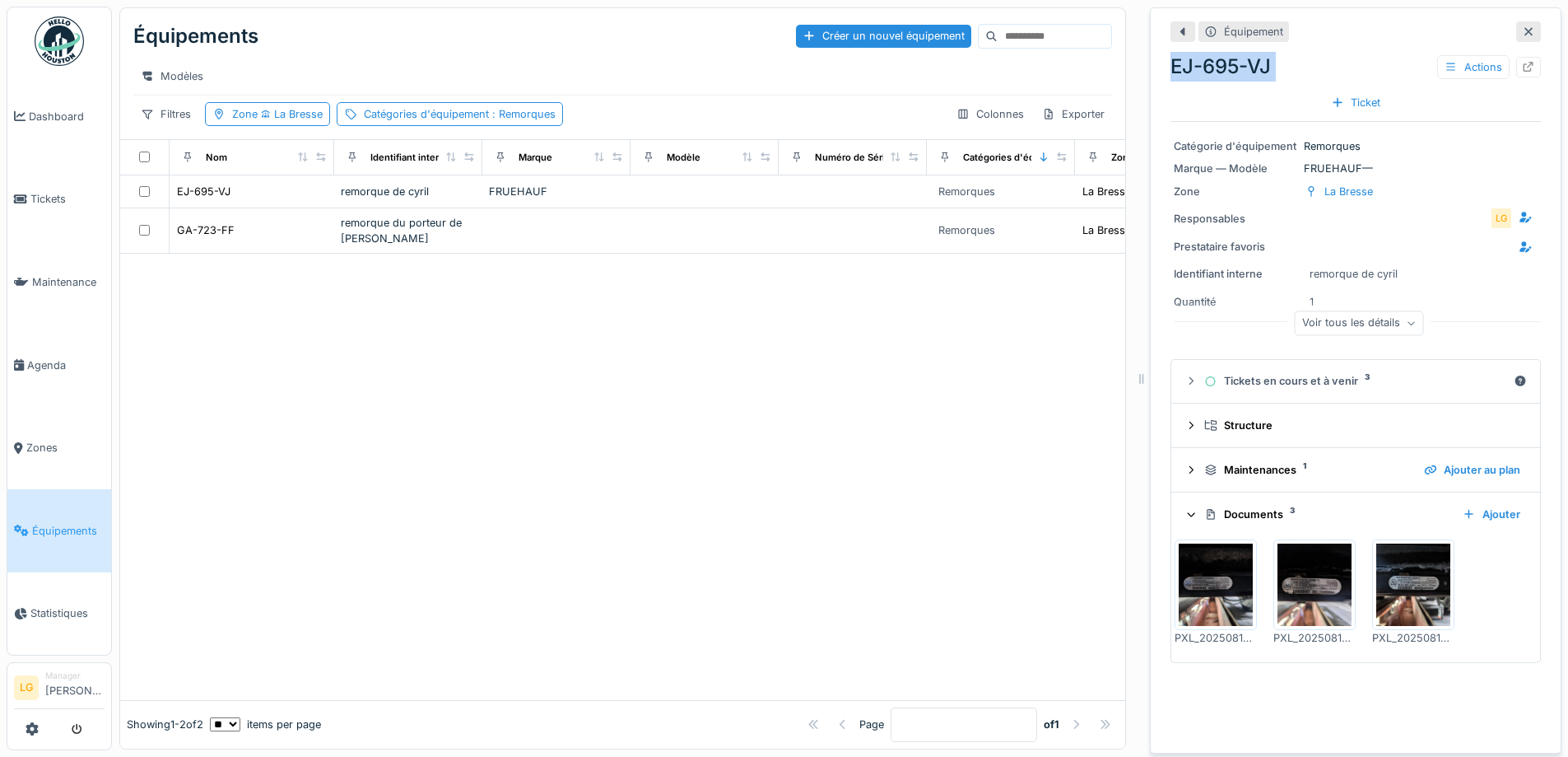
click at [1207, 65] on div "EJ-695-VJ Actions" at bounding box center [1355, 66] width 371 height 30
copy div "EJ-695-VJ Actions Ticket"
click at [1205, 79] on div "EJ-695-VJ Actions" at bounding box center [1355, 66] width 371 height 30
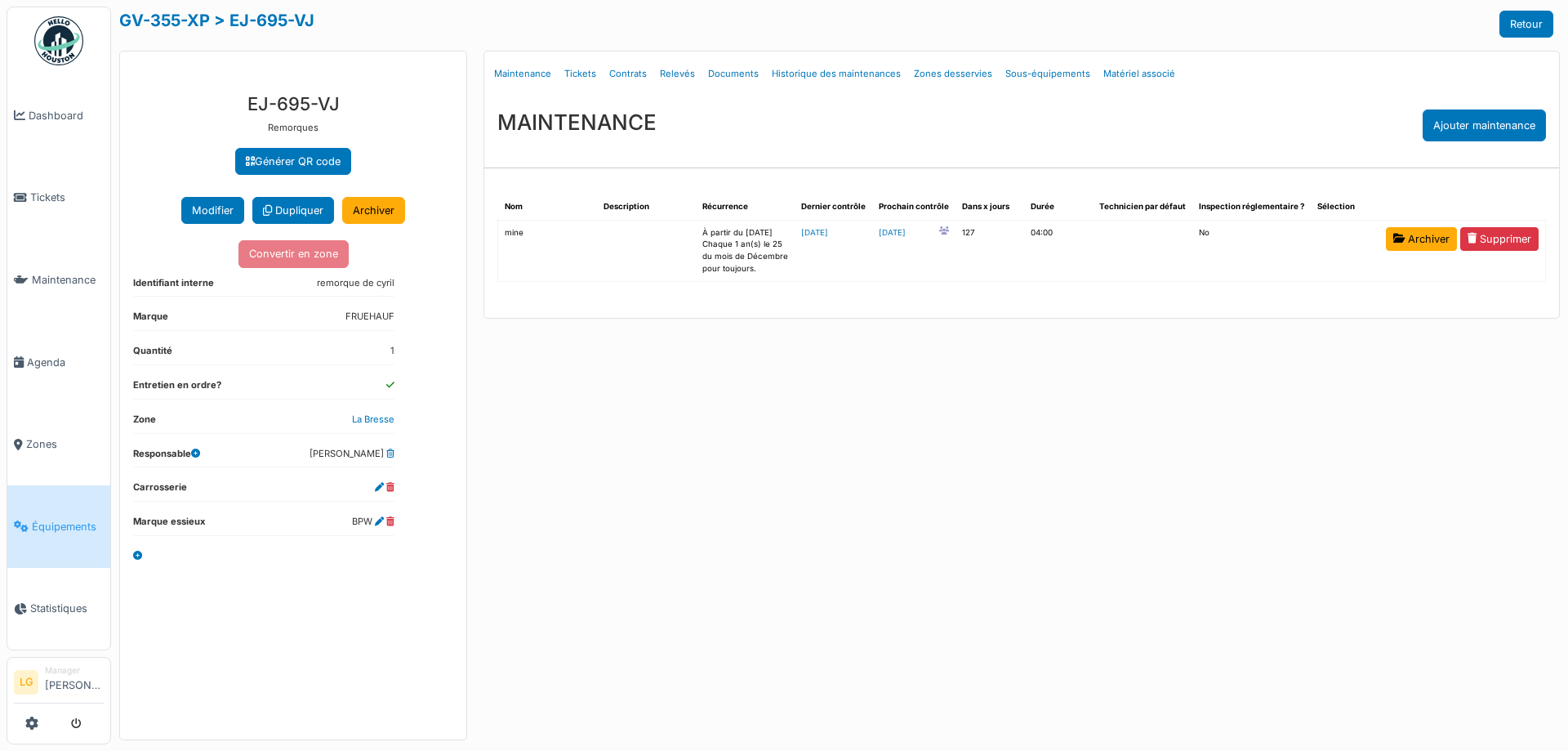
select select "***"
